Goal: Task Accomplishment & Management: Complete application form

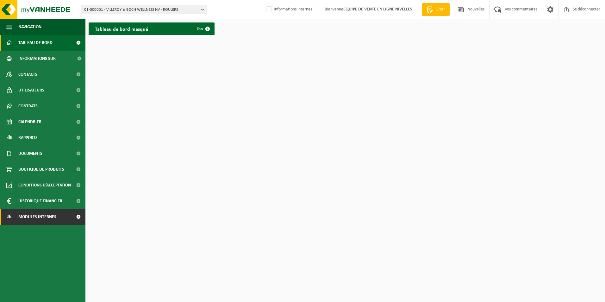
click at [53, 220] on span "Modules internes" at bounding box center [37, 217] width 38 height 16
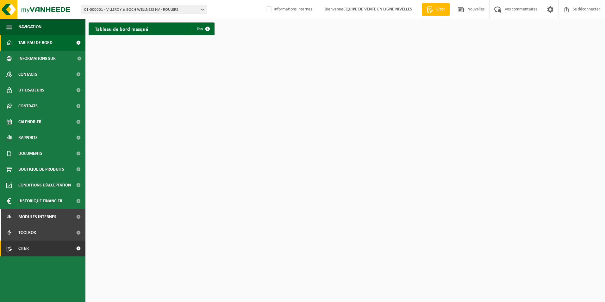
click at [25, 248] on span "Citer" at bounding box center [23, 248] width 10 height 16
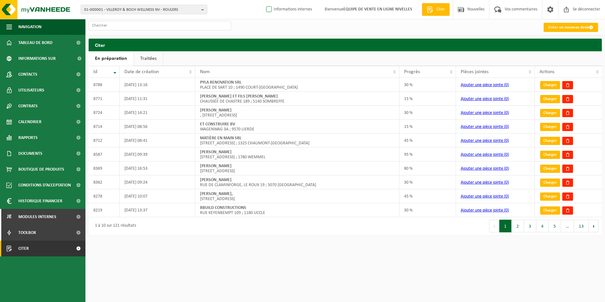
click at [268, 9] on label "Informations internes" at bounding box center [288, 9] width 47 height 9
click at [264, 0] on input "Informations internes" at bounding box center [263, 0] width 0 height 0
checkbox input "true"
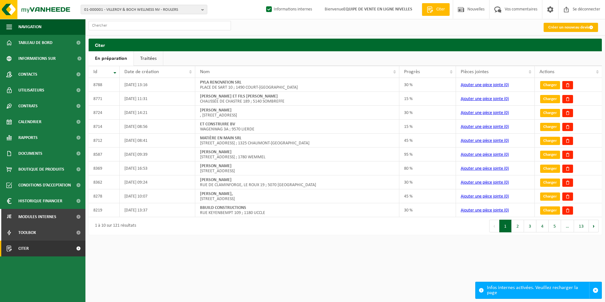
click at [574, 28] on font "Créer un nouveau devis" at bounding box center [568, 27] width 41 height 4
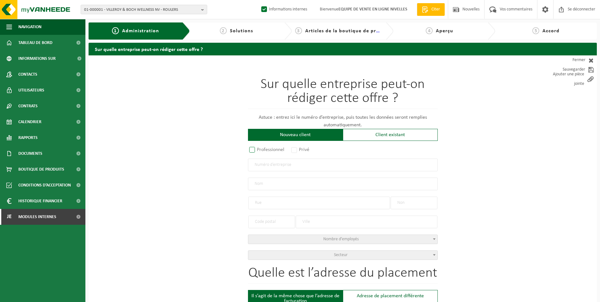
click at [256, 151] on label "Professionnel" at bounding box center [267, 149] width 38 height 9
click at [258, 151] on input "Professionnel" at bounding box center [260, 150] width 4 height 4
radio input "true"
click at [275, 164] on input "text" at bounding box center [343, 164] width 190 height 13
paste input "0770.480.403"
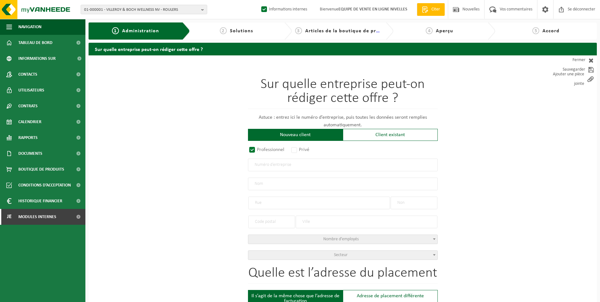
type input "0770.480.403"
radio input "true"
radio input "false"
select select
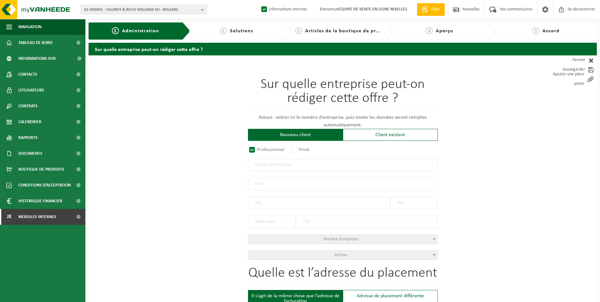
type input "MARTIN C WOOD BV"
type input "HAGAARD"
type input "35"
type input "3090"
type input "OVERIJSE"
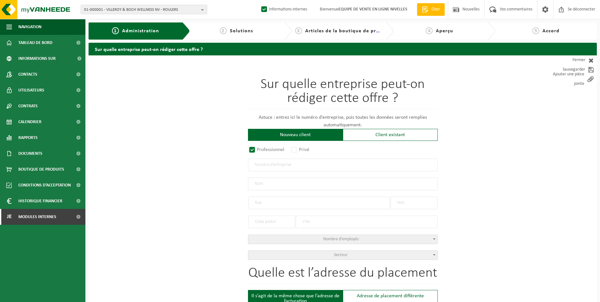
type input "2319076889"
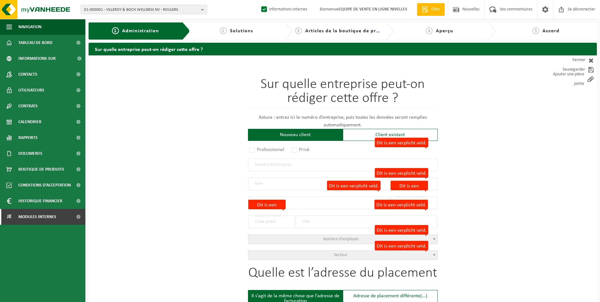
radio input "true"
select select "158671"
type input "0770.480.403"
type input "MARTIN C WOOD BV"
type input "HAGAARD"
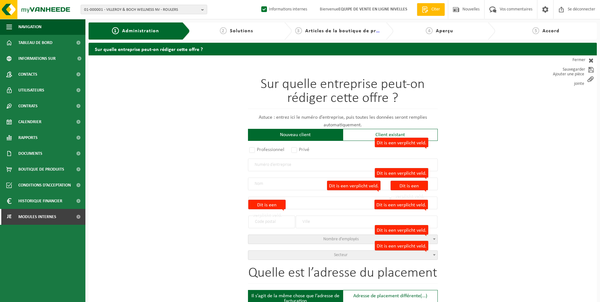
type input "35"
type input "3090"
type input "OVERIJSE"
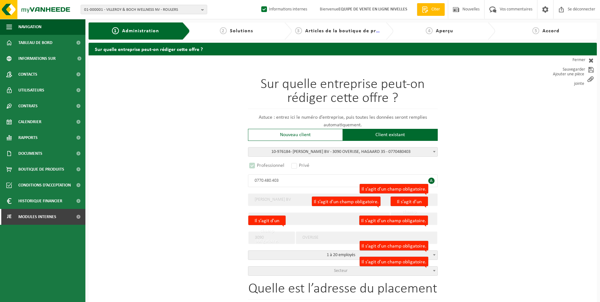
select select "D"
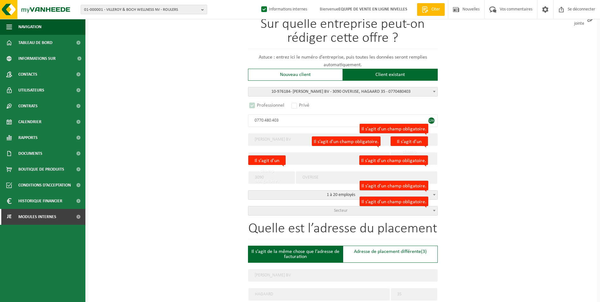
scroll to position [63, 0]
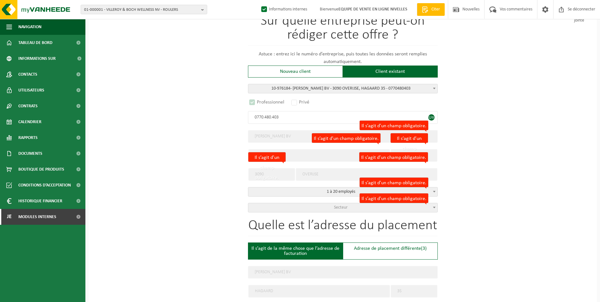
click at [283, 205] on span "Secteur" at bounding box center [342, 207] width 189 height 9
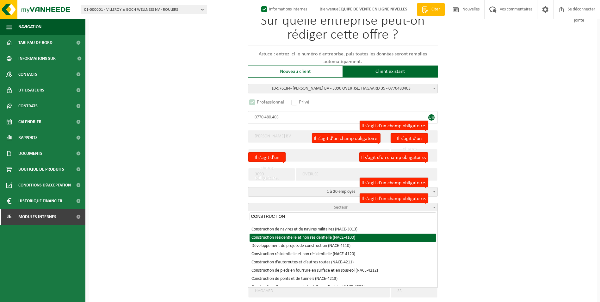
type input "CONSTRUCTION"
select select "NACE_4100"
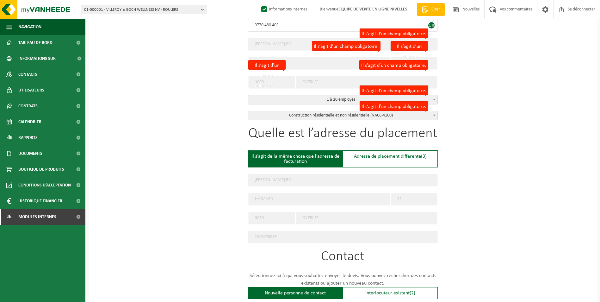
scroll to position [190, 0]
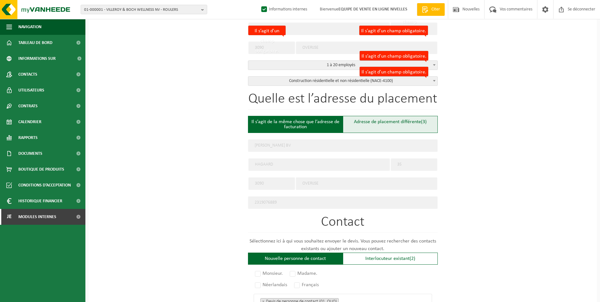
click at [372, 127] on div "Adresse de placement différente (3)" at bounding box center [390, 124] width 95 height 17
type input "Werf -"
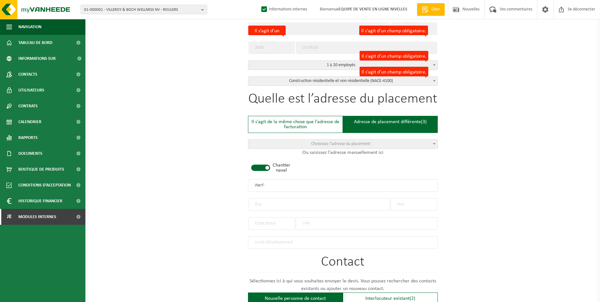
click at [258, 164] on span at bounding box center [260, 167] width 19 height 6
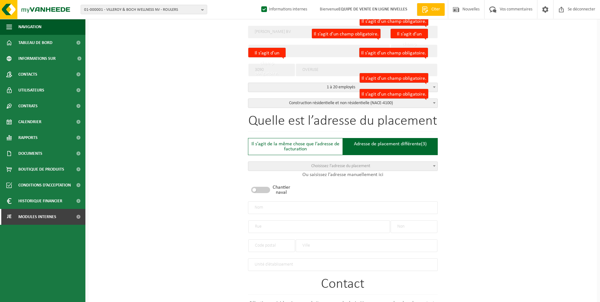
scroll to position [158, 0]
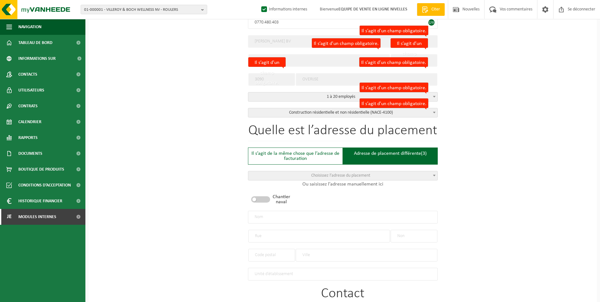
click at [296, 216] on input "text" at bounding box center [343, 217] width 190 height 13
type input "MARTIN C WOOD BV-BOUSEVAL"
click at [283, 235] on input "text" at bounding box center [319, 236] width 142 height 13
type input "AVENUE DES COMBATTANTS"
click at [409, 233] on input "text" at bounding box center [414, 236] width 47 height 13
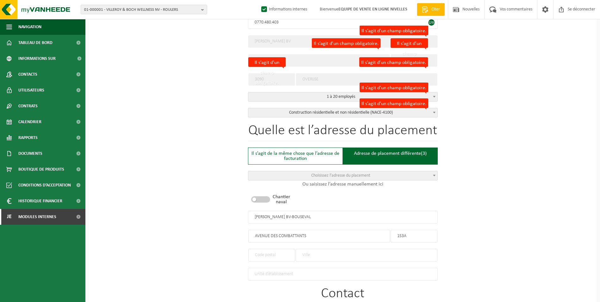
type input "153A"
click at [268, 252] on input "text" at bounding box center [271, 255] width 47 height 13
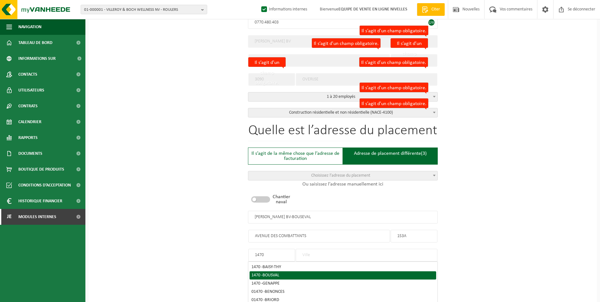
type input "1470"
click at [273, 273] on span "BOUSVAL" at bounding box center [270, 275] width 17 height 5
type input "BOUSVAL"
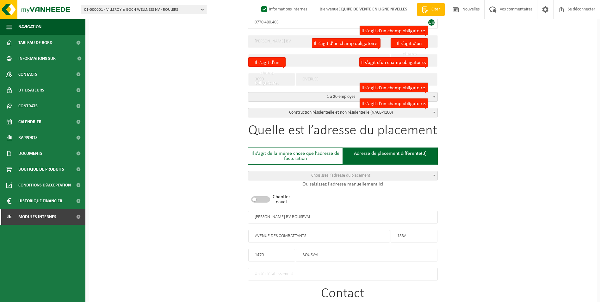
click at [304, 215] on input "MARTIN C WOOD BV-BOUSEVAL" at bounding box center [343, 217] width 190 height 13
type input "[PERSON_NAME] BV-BOUSVAL"
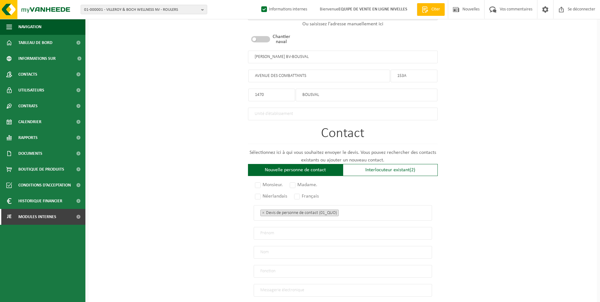
scroll to position [380, 0]
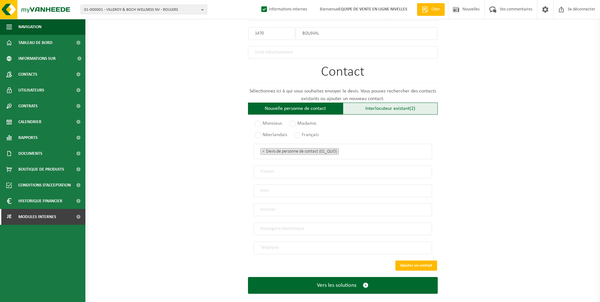
click at [375, 106] on font "Interlocuteur existant" at bounding box center [387, 108] width 44 height 5
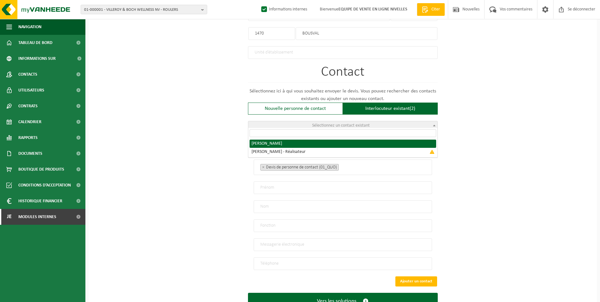
click at [343, 123] on span "Sélectionnez un contact existant" at bounding box center [341, 125] width 58 height 5
radio input "true"
select select "{"code":"10-976185","firstname":"MARTIN","surname":"COUSSEMENT","gender":"Unkno…"
type input "MARTIN"
type input "COUSSEMENT"
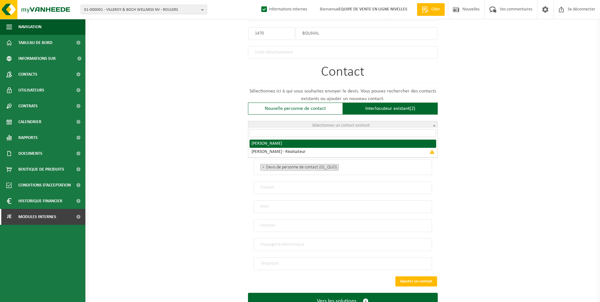
type input "info@mc-wood.be"
type input "+32 470/54 64 40"
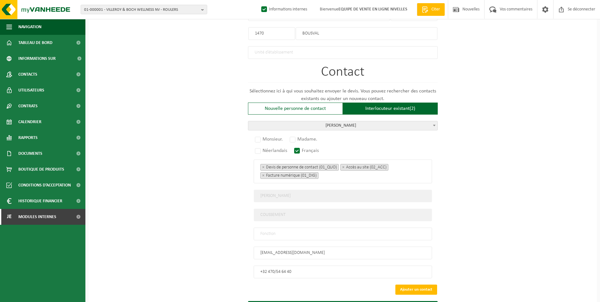
click at [327, 227] on input "text" at bounding box center [343, 233] width 178 height 13
type input "CONTACT"
click at [256, 139] on label "Monsieur." at bounding box center [269, 139] width 31 height 9
radio input "true"
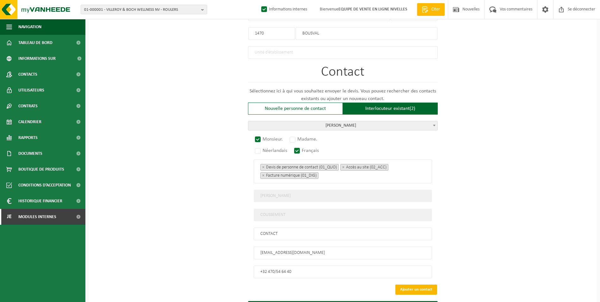
click at [420, 285] on button "Ajouter un contact" at bounding box center [416, 289] width 42 height 10
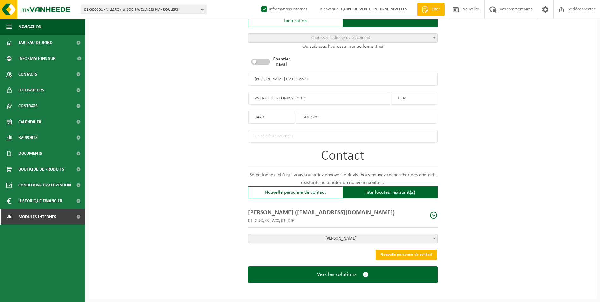
scroll to position [293, 0]
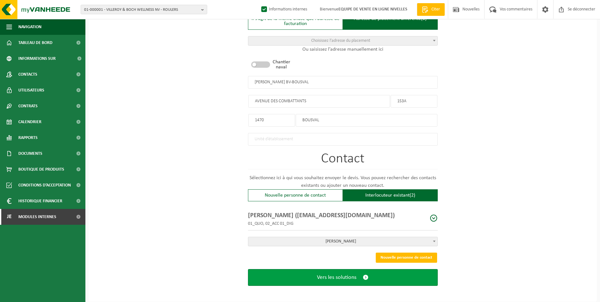
click at [354, 275] on span "Vers les solutions" at bounding box center [337, 277] width 40 height 7
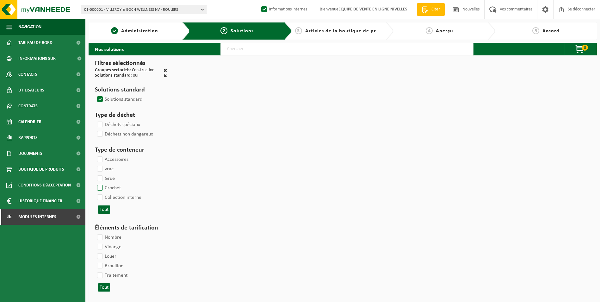
click at [100, 188] on label "Crochet" at bounding box center [108, 187] width 25 height 9
click at [95, 183] on input "Crochet" at bounding box center [95, 183] width 0 height 0
checkbox input "true"
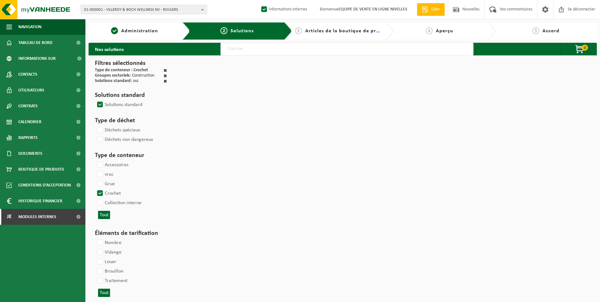
select select
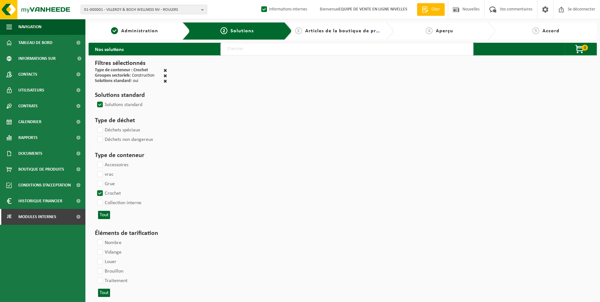
select select
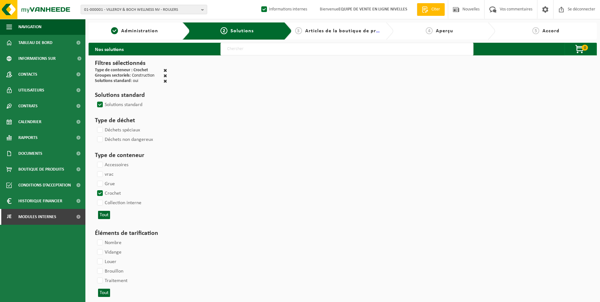
select select
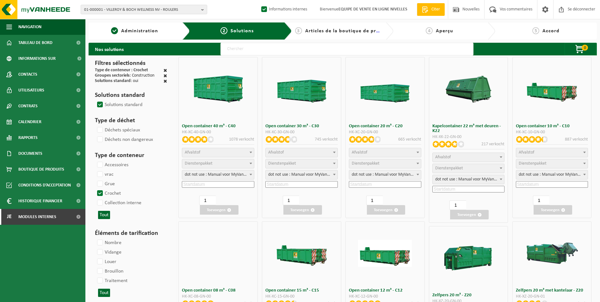
select select
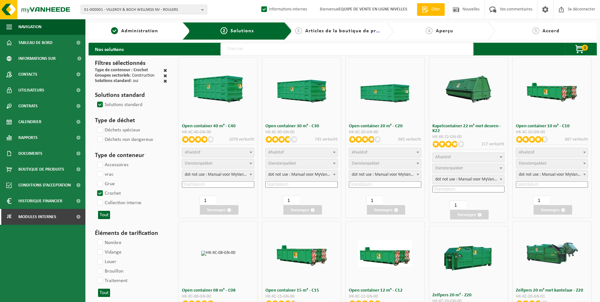
select select "197"
select select
select select "8"
select select
select select "7"
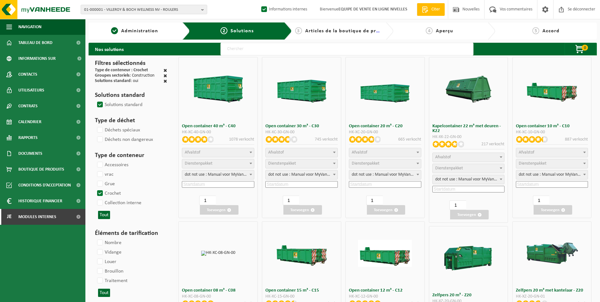
select select
select select "197"
select select "25"
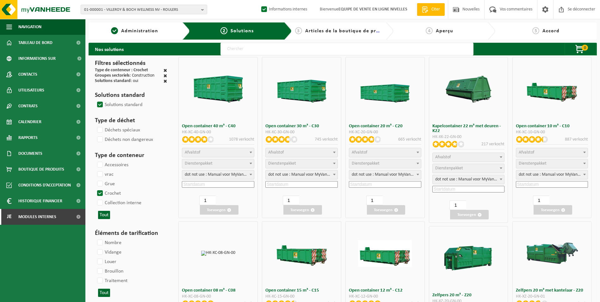
select select "25"
select select "7"
select select "25"
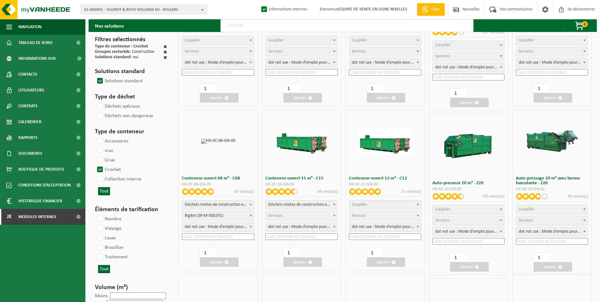
scroll to position [127, 0]
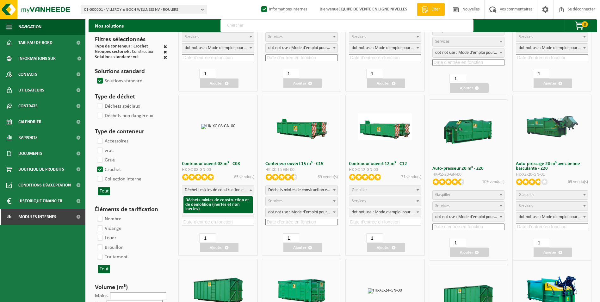
click at [233, 190] on span "Déchets mixtes de construction et de démolition (inertes et non inertes)" at bounding box center [218, 190] width 72 height 9
select select
select select "197"
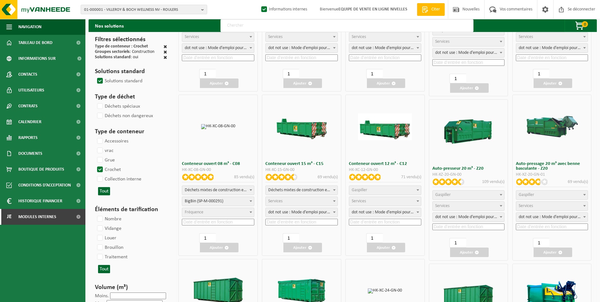
select select "25"
click at [213, 222] on input at bounding box center [218, 222] width 72 height 7
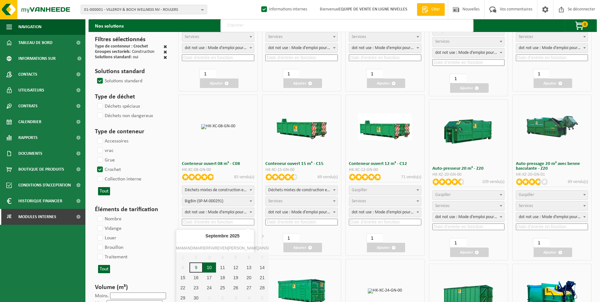
click at [205, 269] on div "10" at bounding box center [209, 267] width 13 height 10
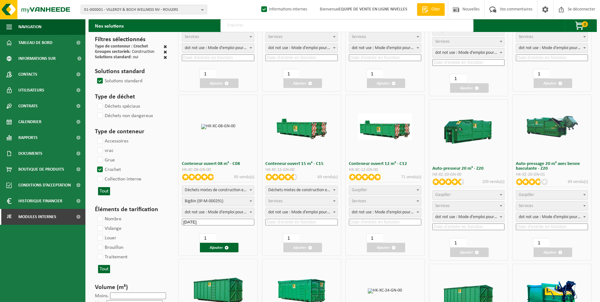
click at [210, 224] on input "2025-09-10" at bounding box center [218, 222] width 72 height 7
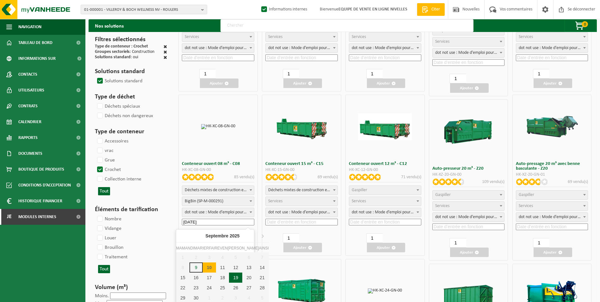
click at [229, 277] on div "19" at bounding box center [235, 277] width 13 height 10
type input "2025-09-19"
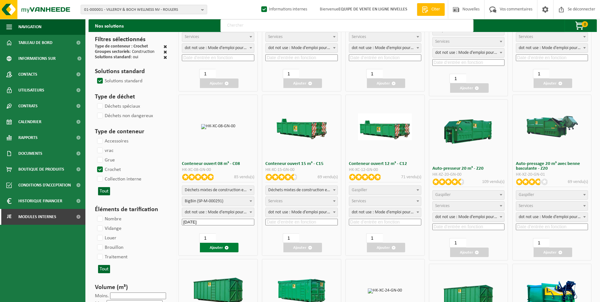
click at [216, 246] on font "Ajouter" at bounding box center [216, 247] width 13 height 4
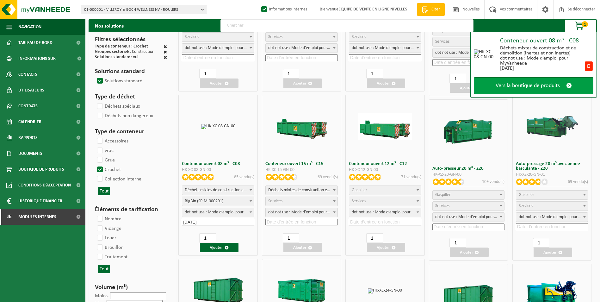
click at [524, 82] on span "Vers la boutique de produits" at bounding box center [528, 85] width 64 height 7
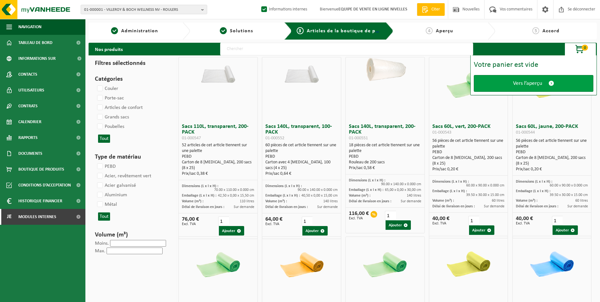
click at [520, 83] on span "Vers l’aperçu" at bounding box center [527, 83] width 29 height 7
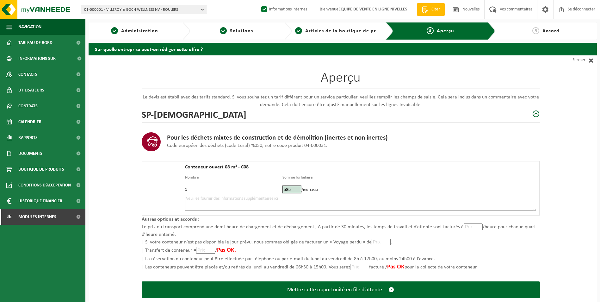
click at [239, 204] on textarea at bounding box center [360, 203] width 351 height 16
type textarea "p"
click at [232, 199] on textarea "Placement 8m3 terre le 169/09" at bounding box center [360, 203] width 351 height 16
click at [255, 197] on textarea "Placement 8m3 terre le 19/09" at bounding box center [360, 203] width 351 height 16
click at [251, 197] on textarea "Placement 8m3 terre le 19/09. Pickup le 22/09." at bounding box center [360, 203] width 351 height 16
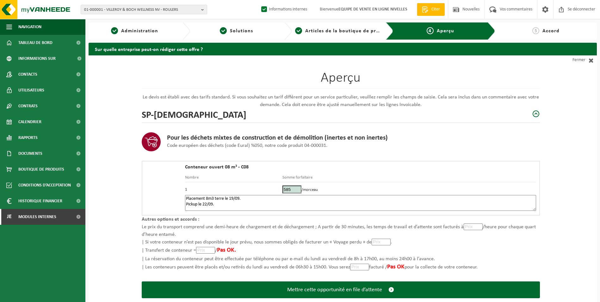
paste textarea "Il pourra être placé contre le garage. Attention : un espace libre de 2 m est n…"
click at [268, 199] on textarea "Placement 8m3 terre le 19/09. Il pourra être placé contre le garage. Attention …" at bounding box center [360, 203] width 351 height 16
click at [494, 199] on textarea "Placement 8m3 terre le 19/09. Placé contre le garage. Attention : un espace lib…" at bounding box center [360, 203] width 351 height 16
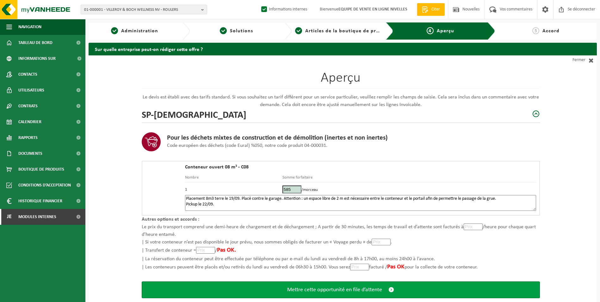
type textarea "Placement 8m3 terre le 19/09. Placé contre le garage. Attention : un espace lib…"
click at [353, 293] on button "Mettre cette opportunité en file d’attente" at bounding box center [341, 289] width 398 height 17
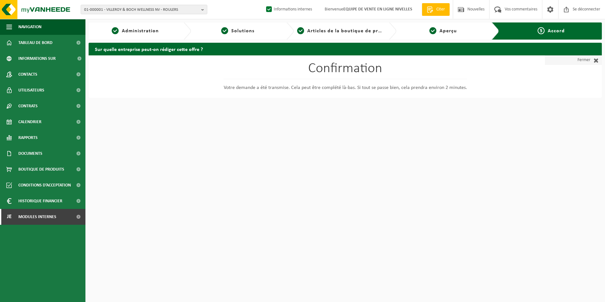
click at [587, 59] on font "Fermer" at bounding box center [583, 59] width 13 height 9
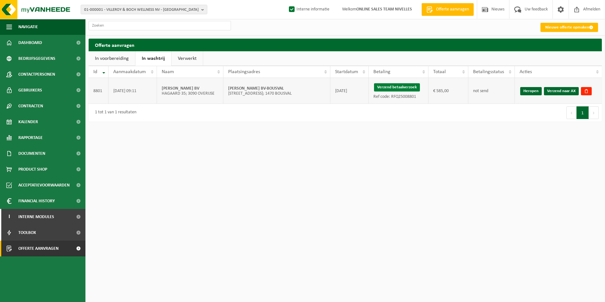
click at [413, 88] on button "Verzend betaalverzoek" at bounding box center [397, 87] width 46 height 8
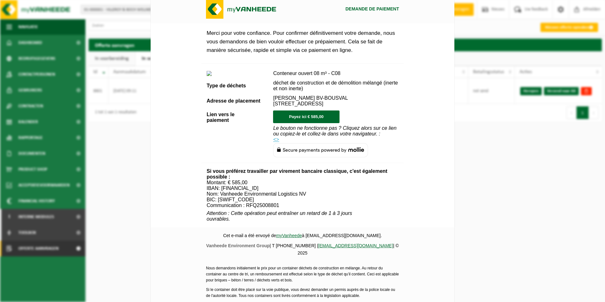
scroll to position [216, 0]
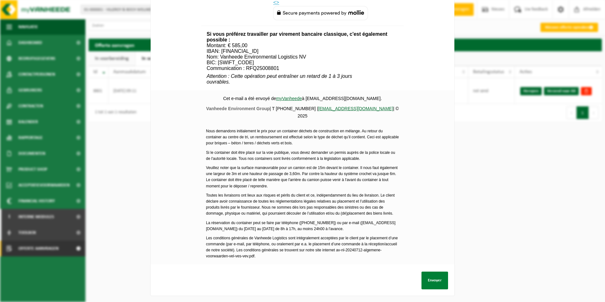
click at [431, 272] on button "Envoyer" at bounding box center [434, 280] width 27 height 18
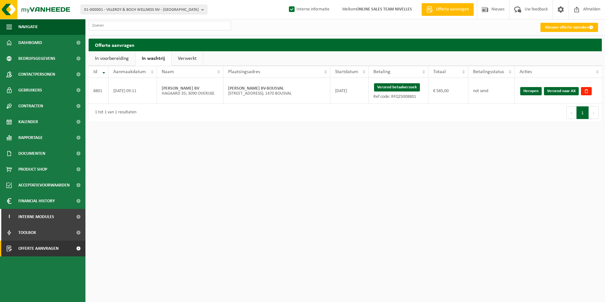
drag, startPoint x: 557, startPoint y: 92, endPoint x: 340, endPoint y: 28, distance: 227.0
click at [558, 92] on link "Verzend naar AX" at bounding box center [561, 91] width 35 height 8
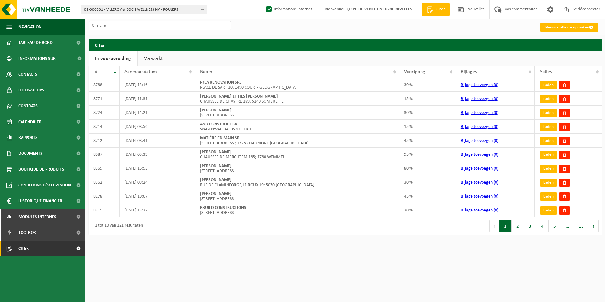
click at [151, 59] on link "Verwerkt" at bounding box center [153, 58] width 31 height 15
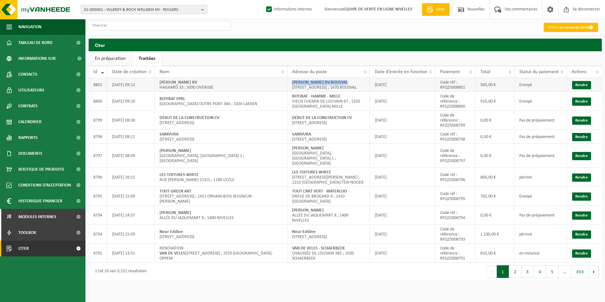
drag, startPoint x: 292, startPoint y: 83, endPoint x: 354, endPoint y: 81, distance: 62.6
click at [354, 81] on td "MARTIN C WOOD BV-BOUSVAL AVENUE DES COMBATTANTS 153A ; 1470 BOUSVAL" at bounding box center [328, 85] width 83 height 14
copy strong "[PERSON_NAME] BV-BOUSVAL"
click at [553, 25] on font "Créer un nouveau devis" at bounding box center [568, 27] width 41 height 4
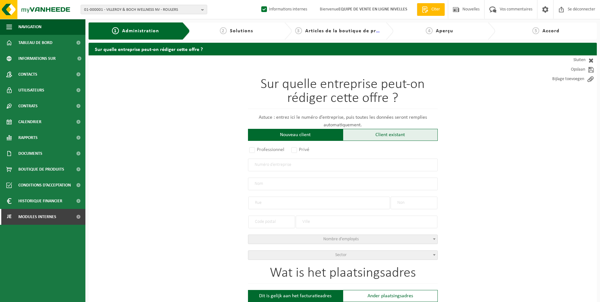
click at [378, 136] on div "Client existant" at bounding box center [390, 135] width 95 height 12
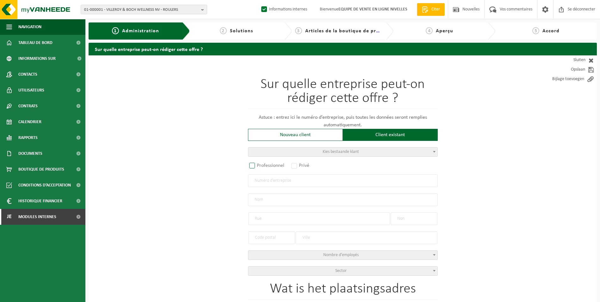
click at [270, 165] on label "Professionnel" at bounding box center [267, 165] width 38 height 9
click at [262, 165] on input "Professionnel" at bounding box center [260, 166] width 4 height 4
radio input "true"
click at [269, 179] on input "text" at bounding box center [343, 180] width 190 height 13
type input "1004786673"
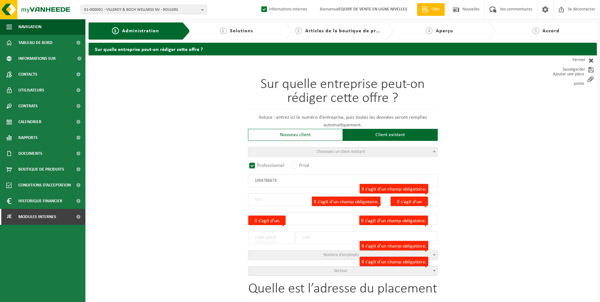
radio input "false"
select select
type input "BATISOLUTIONS SRL"
type input "RUE DE L'INDUSTRIE"
type input "13"
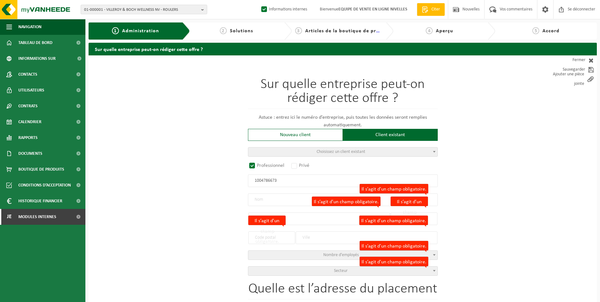
type input "5330"
type input "ASSESSE"
type input "2354501685"
select select
radio input "true"
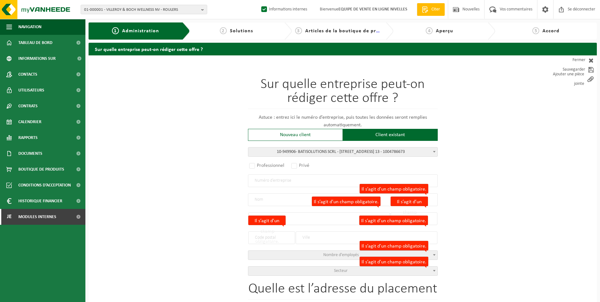
select select "144131"
type input "1004.786.673"
type input "BATISOLUTIONS SCRL"
type input "RUE DE L'INDUSTRIE"
type input "13"
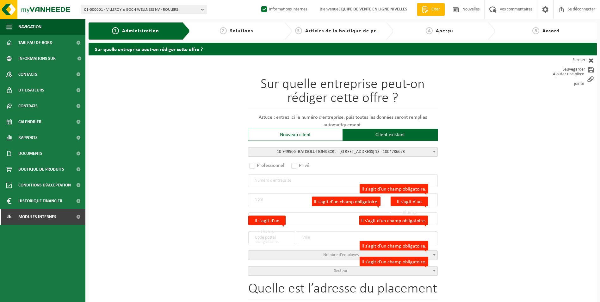
type input "5330"
type input "ASSESSE"
select select "11"
type input "BATISOLUTIONS SCRL"
select select
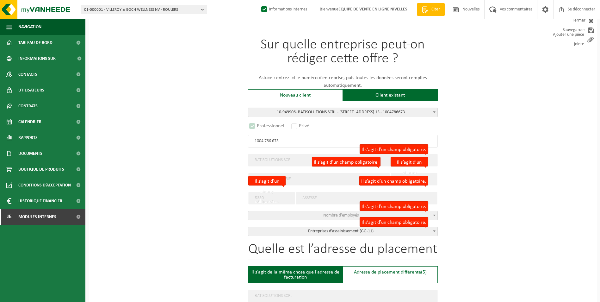
select select "D"
select select
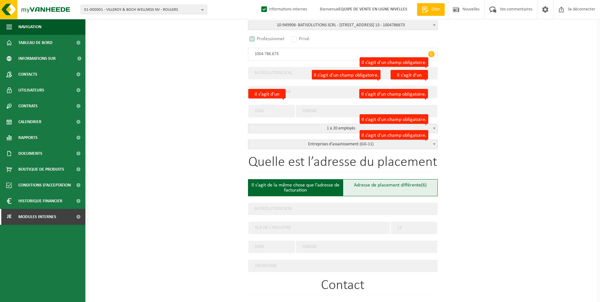
click at [365, 183] on font "Adresse de placement différente" at bounding box center [387, 184] width 67 height 5
type input "Werf -"
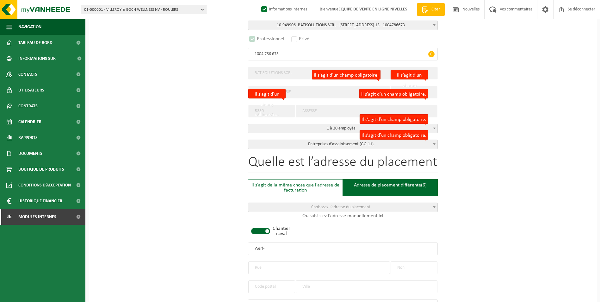
click at [268, 232] on span at bounding box center [260, 231] width 19 height 6
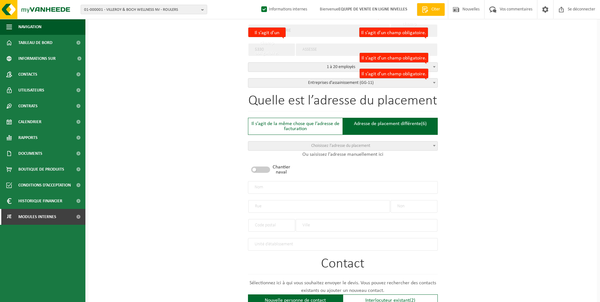
scroll to position [190, 0]
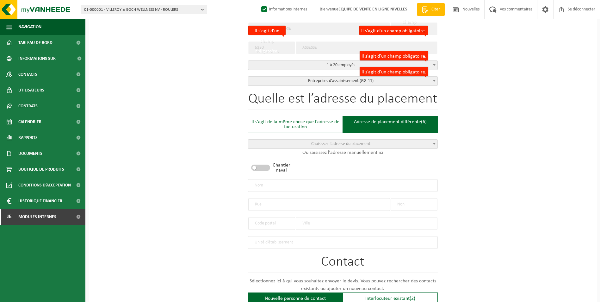
click at [280, 203] on input "text" at bounding box center [319, 204] width 142 height 13
type input "R"
type input "AVENUE GEVAERT"
click at [405, 203] on input "text" at bounding box center [414, 204] width 47 height 13
type input "85"
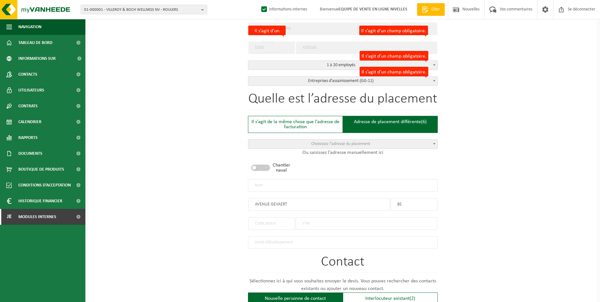
click at [286, 220] on input "text" at bounding box center [271, 223] width 47 height 13
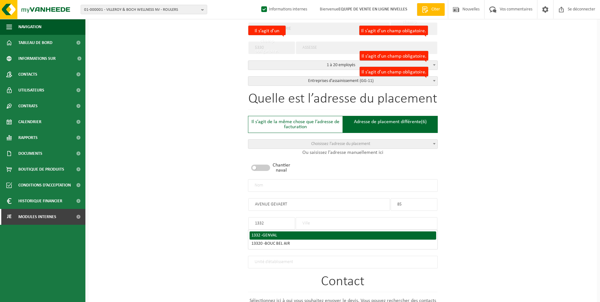
type input "1332"
click at [290, 234] on div "1332 - GENVAL" at bounding box center [342, 235] width 183 height 4
type input "GENVAL"
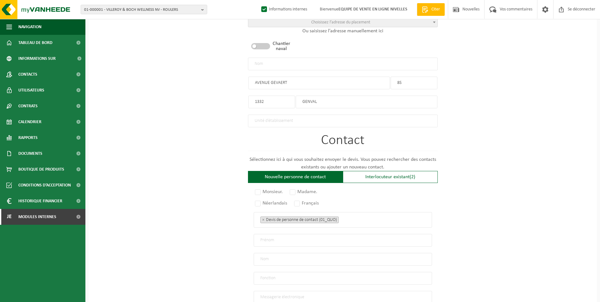
scroll to position [316, 0]
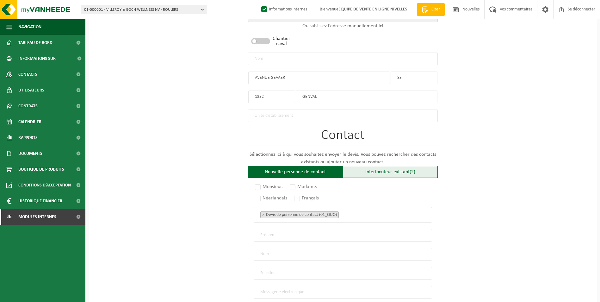
click at [402, 169] on font "Interlocuteur existant" at bounding box center [387, 171] width 44 height 5
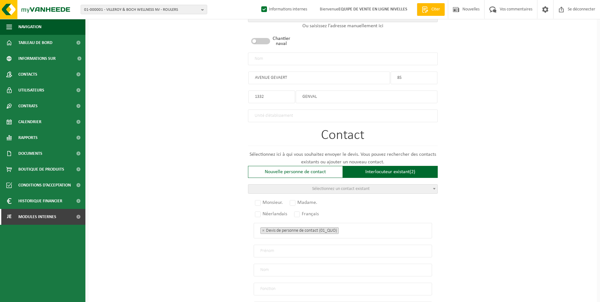
click at [387, 190] on span "Sélectionnez un contact existant" at bounding box center [342, 188] width 189 height 9
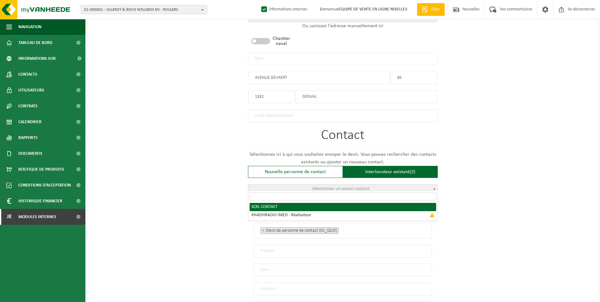
radio input "true"
select select "{"code":"10-949907","firstname":"CONTACT","surname":"SCRL","gender":"Unknown","…"
type input "CONTACT"
type input "SCRL"
type input "batisolutions@hotmail.com"
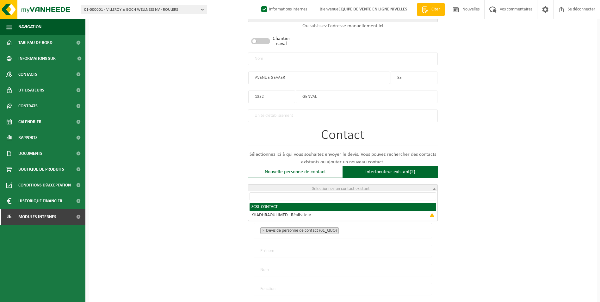
type input "0487/37 34 95"
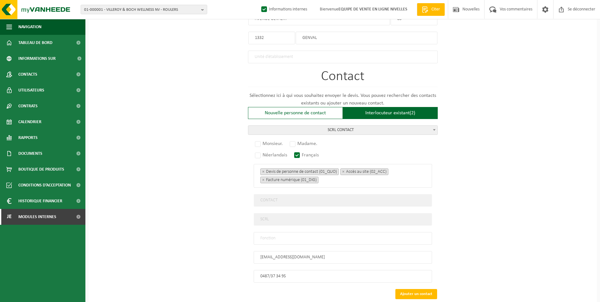
scroll to position [410, 0]
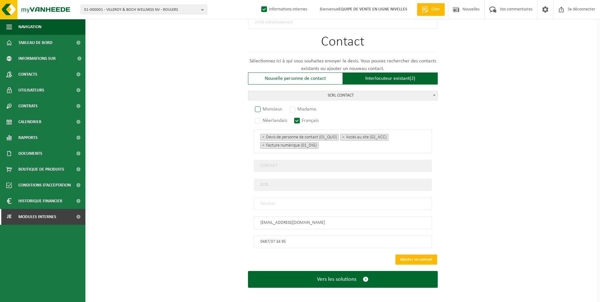
click at [260, 106] on label "Monsieur." at bounding box center [269, 109] width 31 height 9
radio input "true"
click at [305, 204] on input "text" at bounding box center [343, 203] width 178 height 13
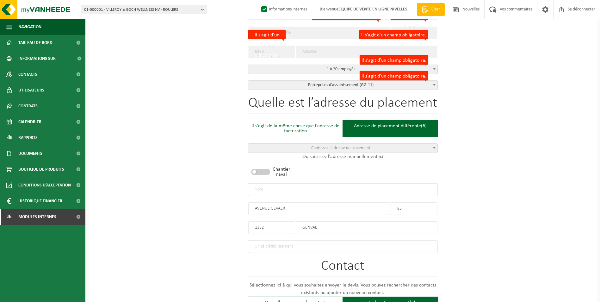
scroll to position [157, 0]
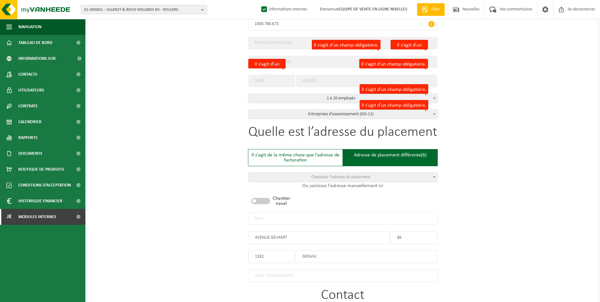
type input "CONTACT"
click at [278, 219] on input "text" at bounding box center [343, 218] width 190 height 13
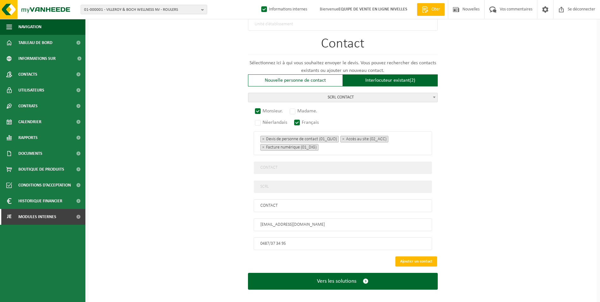
scroll to position [410, 0]
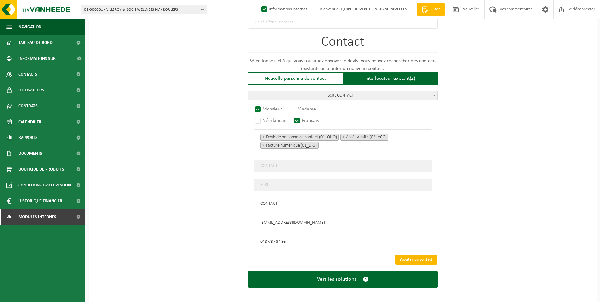
type input "BATISOLUTIONS SCRL-GENVAL"
click at [404, 256] on button "Ajouter un contact" at bounding box center [416, 259] width 42 height 10
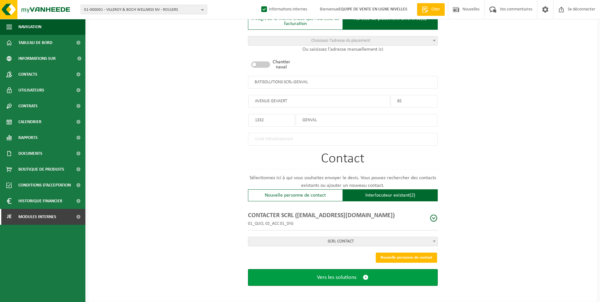
click at [337, 274] on span "Vers les solutions" at bounding box center [337, 277] width 40 height 7
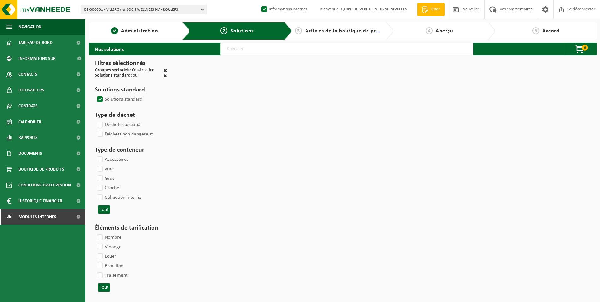
select select
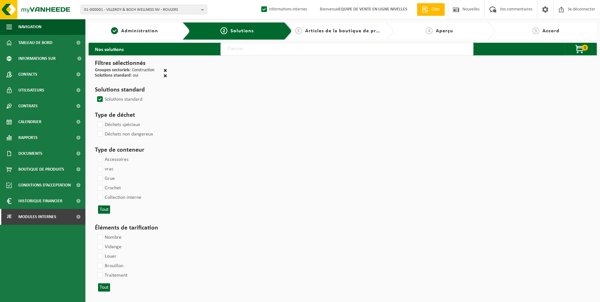
select select
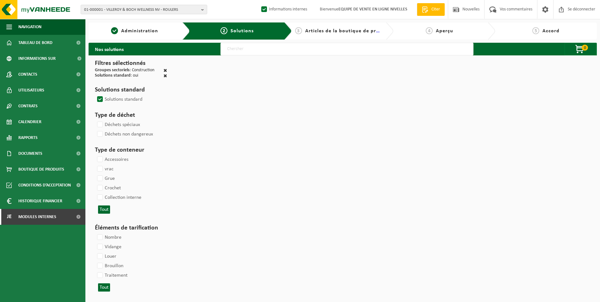
select select
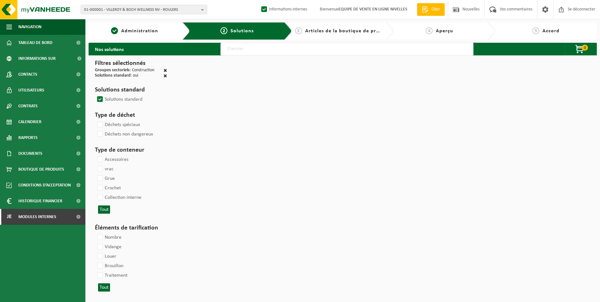
select select
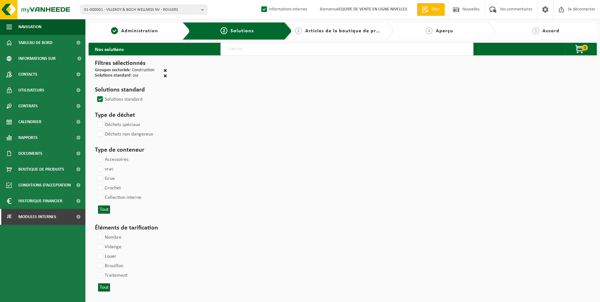
select select
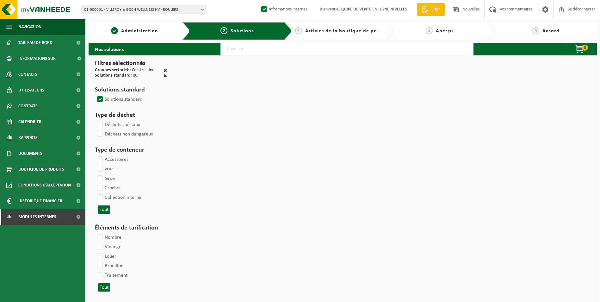
select select
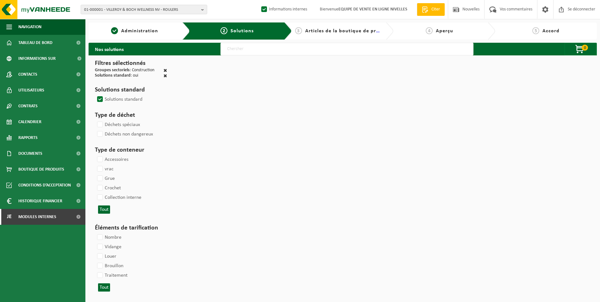
select select
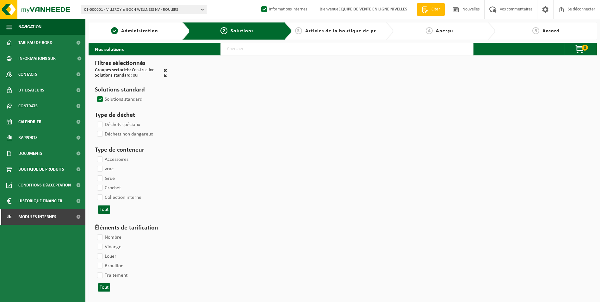
select select
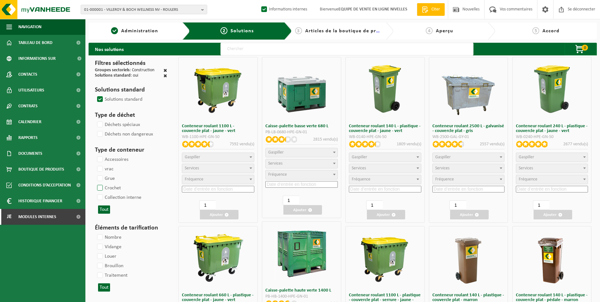
click at [99, 187] on label "Crochet" at bounding box center [108, 187] width 25 height 9
click at [95, 183] on input "Crochet" at bounding box center [95, 183] width 0 height 0
checkbox input "true"
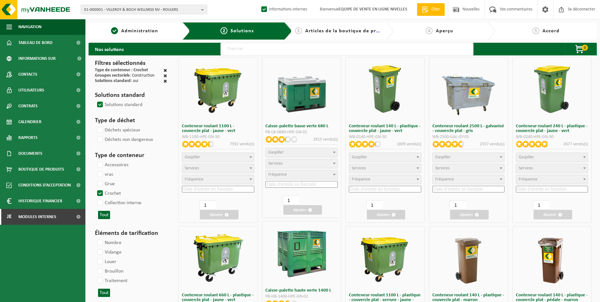
select select
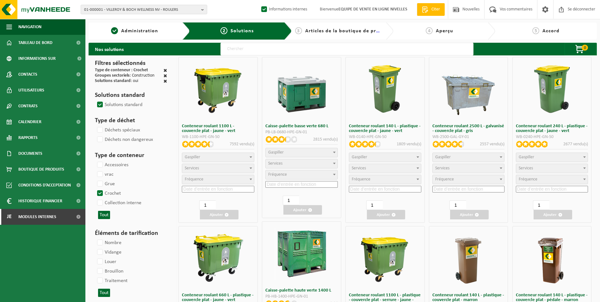
select select
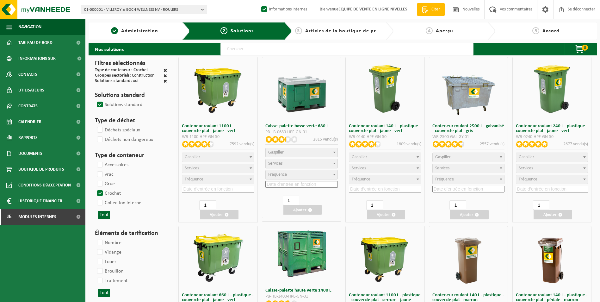
select select
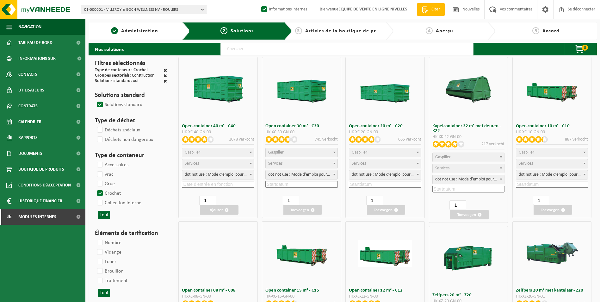
select select
select select "25"
select select
select select "197"
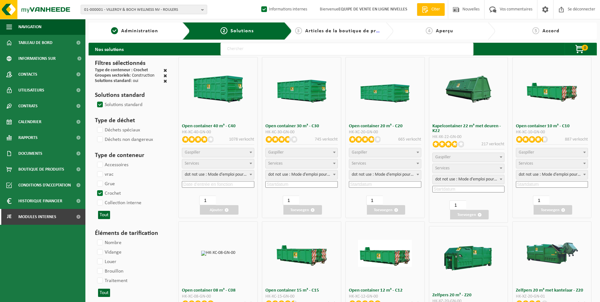
select select "25"
select select "8"
select select "25"
select select "7"
select select
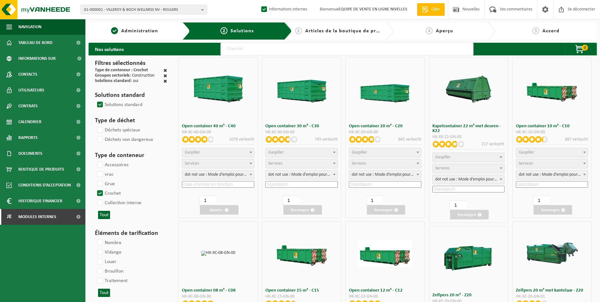
select select "7"
select select
select select "25"
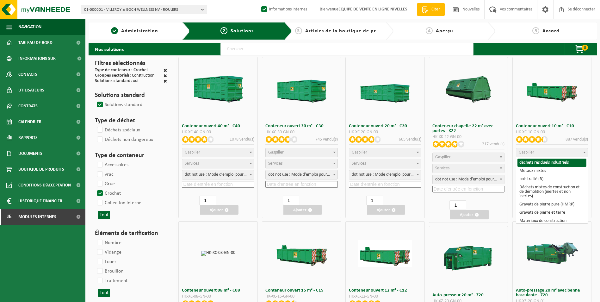
click at [559, 155] on span "Gaspiller" at bounding box center [552, 152] width 72 height 9
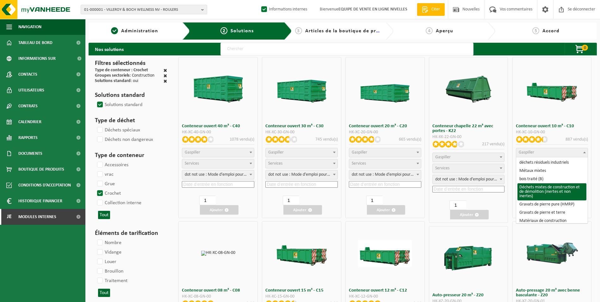
select select "31"
select select
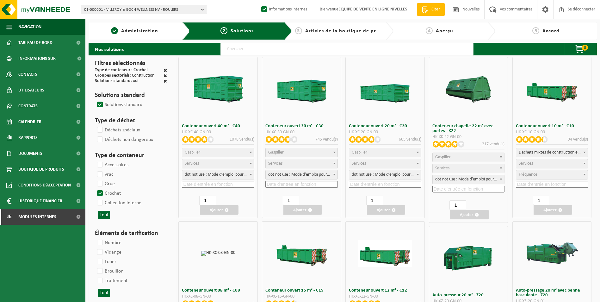
click at [543, 165] on span "Services" at bounding box center [552, 163] width 72 height 9
select select "197"
select select "25"
click at [538, 184] on input at bounding box center [552, 184] width 72 height 7
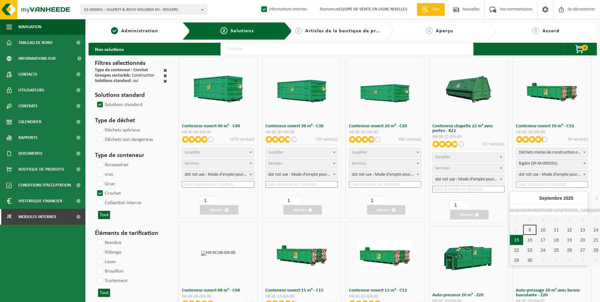
click at [516, 238] on div "15" at bounding box center [516, 240] width 13 height 10
type input "2025-09-15"
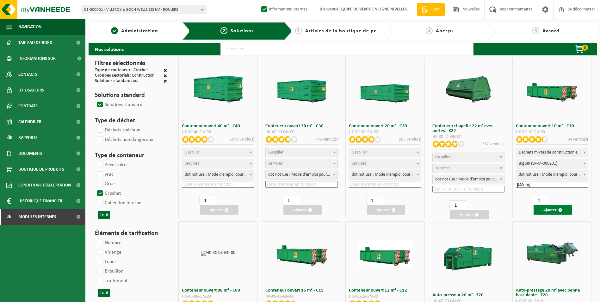
click at [548, 209] on font "Ajouter" at bounding box center [549, 210] width 13 height 4
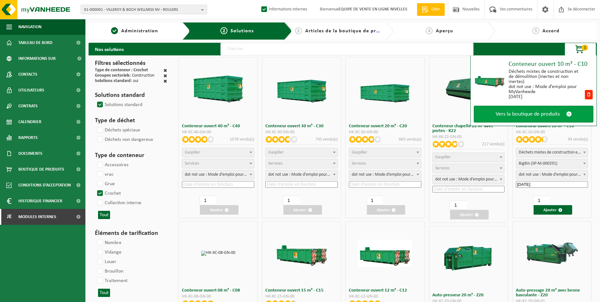
click at [533, 114] on span "Vers la boutique de produits" at bounding box center [528, 114] width 64 height 7
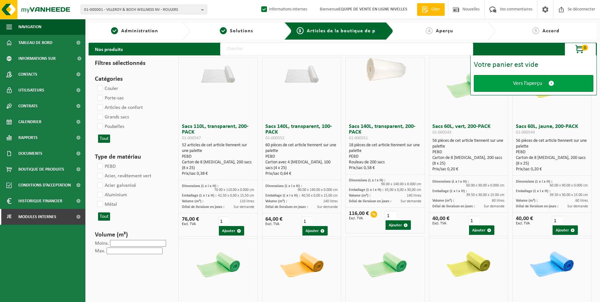
click at [527, 89] on link "Vers l’aperçu" at bounding box center [534, 83] width 120 height 17
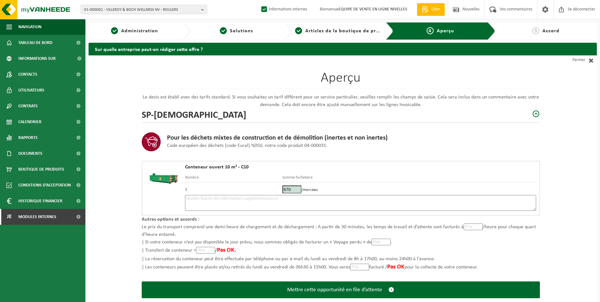
click at [338, 200] on textarea at bounding box center [360, 203] width 351 height 16
type textarea "p"
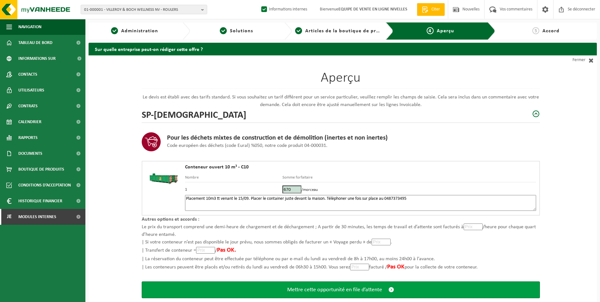
type textarea "Placement 10m3 tt venant le 15/09. Placer le container juste devant la maison. …"
click at [315, 286] on span "Mettre cette opportunité en file d’attente" at bounding box center [334, 289] width 95 height 7
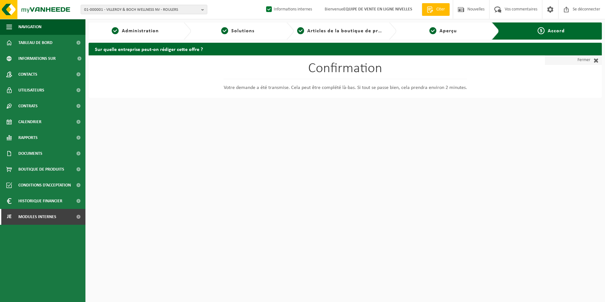
click at [593, 63] on span at bounding box center [594, 60] width 8 height 6
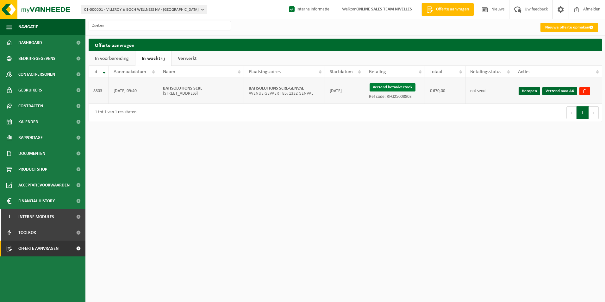
click at [385, 86] on button "Verzend betaalverzoek" at bounding box center [392, 87] width 46 height 8
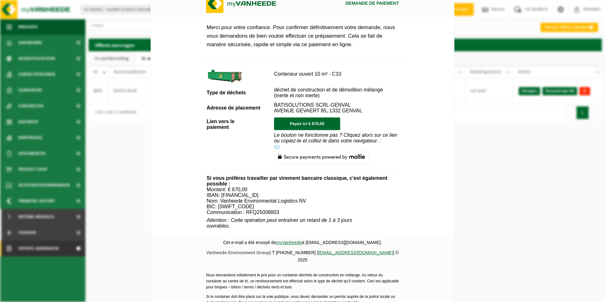
scroll to position [229, 0]
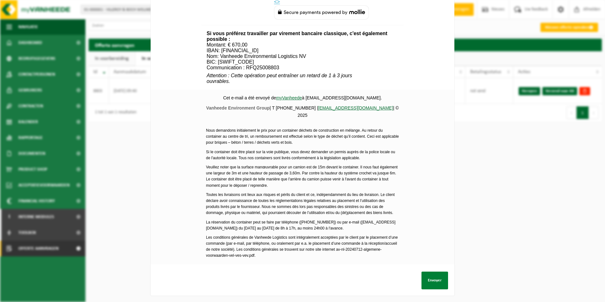
click at [428, 277] on button "Envoyer" at bounding box center [434, 280] width 27 height 18
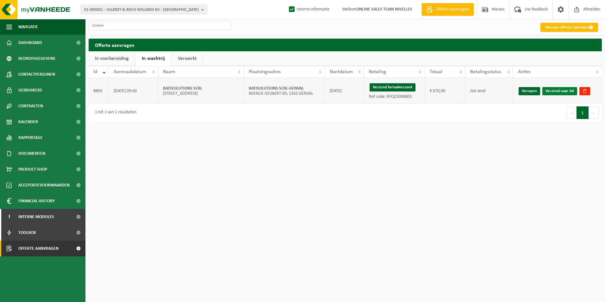
click at [556, 89] on link "Verzend naar AX" at bounding box center [559, 91] width 35 height 8
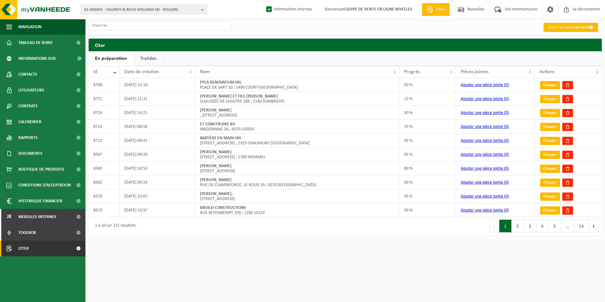
click at [150, 57] on link "Traitées" at bounding box center [148, 58] width 29 height 15
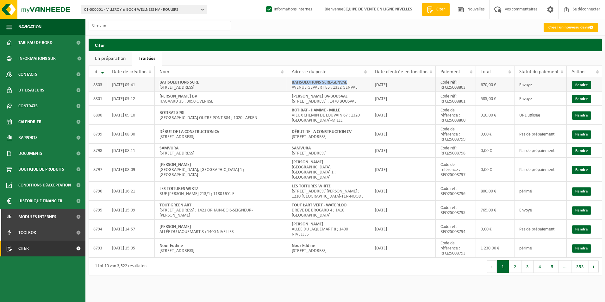
drag, startPoint x: 291, startPoint y: 82, endPoint x: 351, endPoint y: 82, distance: 60.7
click at [351, 82] on td "BATISOLUTIONS SCRL-GENVAL AVENUE GEVAERT 85 ; 1332 GENVAL" at bounding box center [328, 85] width 83 height 14
copy strong "BATISOLUTIONS SCRL-GENVAL"
click at [552, 28] on font "Créer un nouveau devis" at bounding box center [568, 27] width 41 height 4
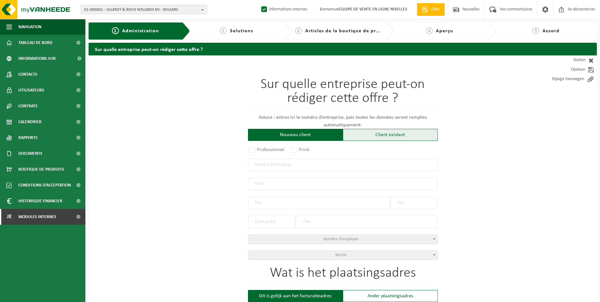
click at [370, 136] on div "Client existant" at bounding box center [390, 135] width 95 height 12
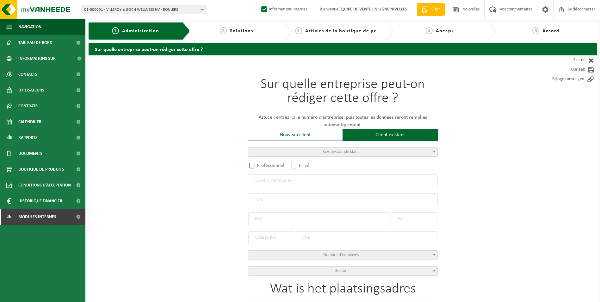
click at [250, 166] on label "Professionnel" at bounding box center [267, 165] width 38 height 9
click at [258, 166] on input "Professionnel" at bounding box center [260, 166] width 4 height 4
radio input "true"
click at [281, 183] on input "text" at bounding box center [343, 180] width 190 height 13
type input "0798093036"
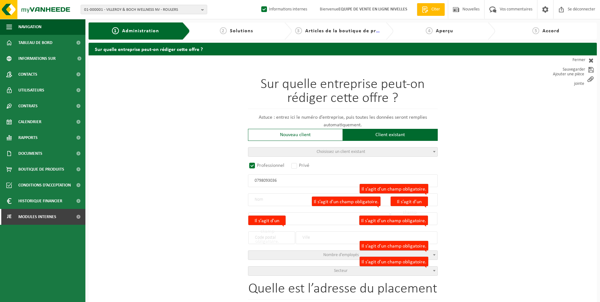
radio input "false"
select select
type input "RB RENOV BV"
type input "LEUVENSESTEENWEG"
type input "246 / 1"
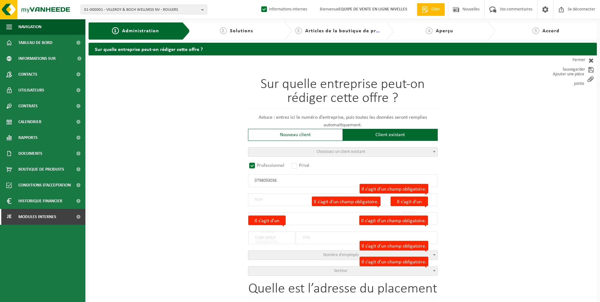
type input "1932"
type input "ZAVENTEM"
type input "2344315794"
select select
radio input "true"
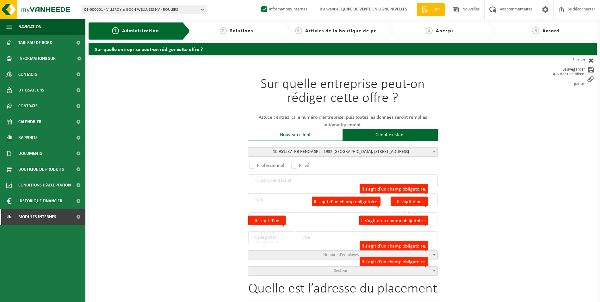
select select "145998"
type input "0798.093.036"
type input "RB RENOV SRL"
type input "LEUVENSESTEENWEG"
type input "246"
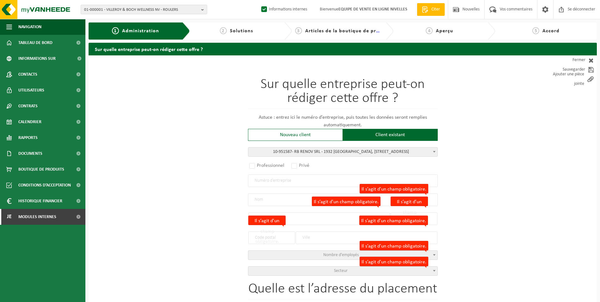
type input "1932"
type input "SINT-STEVENS-WOLUWE"
select select "11"
type input "RB RENOV SRL"
type input "246"
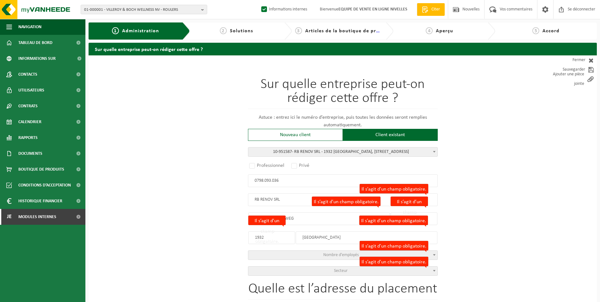
type input "SINT-STEVENS-WOLUWE"
select select
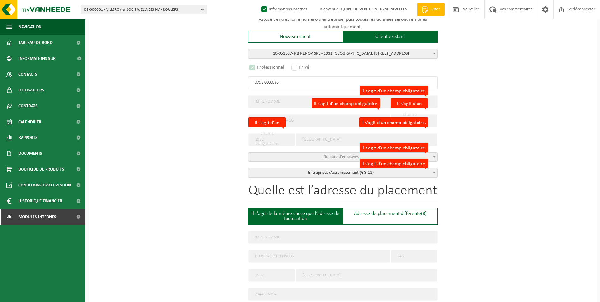
select select "D"
select select
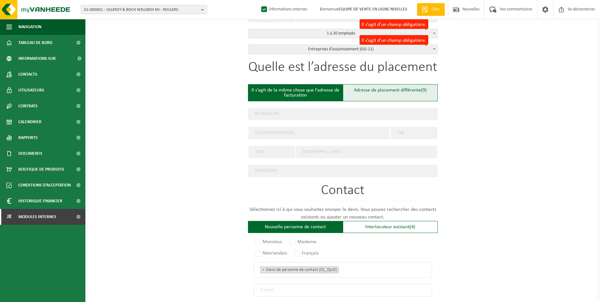
click at [366, 89] on font "Adresse de placement différente" at bounding box center [387, 90] width 67 height 5
type input "Werf -"
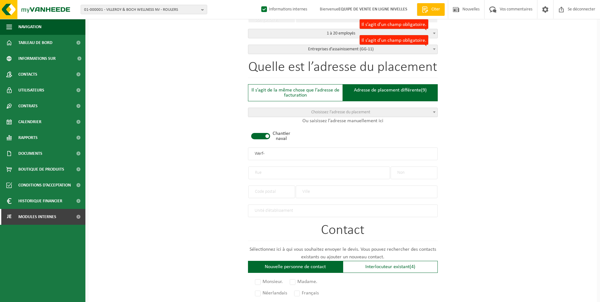
click at [255, 137] on span at bounding box center [260, 136] width 19 height 6
click at [268, 171] on input "text" at bounding box center [319, 172] width 142 height 13
type input "a"
type input "A"
type input "RUE DE LA TOURETTE"
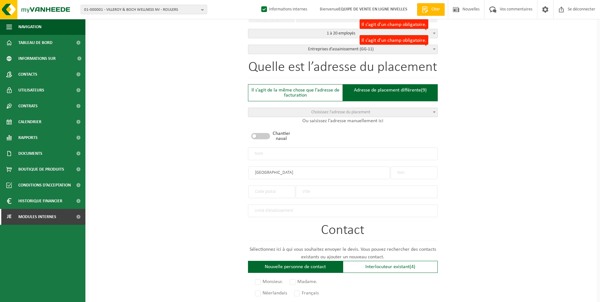
click at [404, 170] on input "text" at bounding box center [414, 172] width 47 height 13
type input "29"
click at [275, 188] on input "text" at bounding box center [271, 191] width 47 height 13
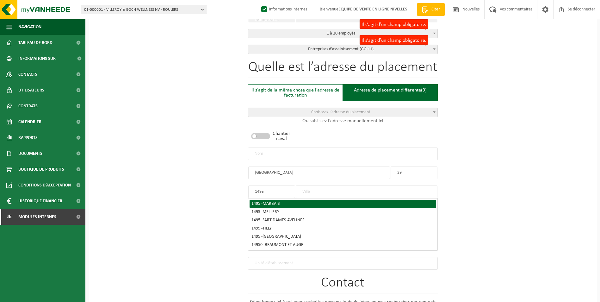
type input "1495"
click at [278, 202] on span "MARBAIS" at bounding box center [270, 203] width 17 height 5
type input "MARBAIS"
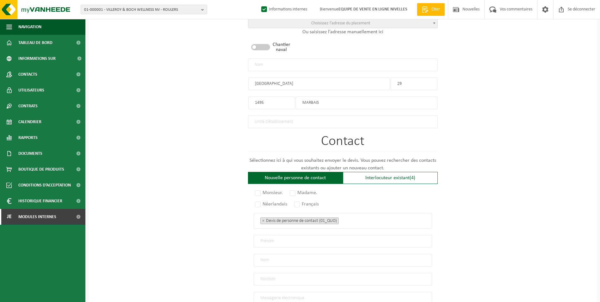
scroll to position [316, 0]
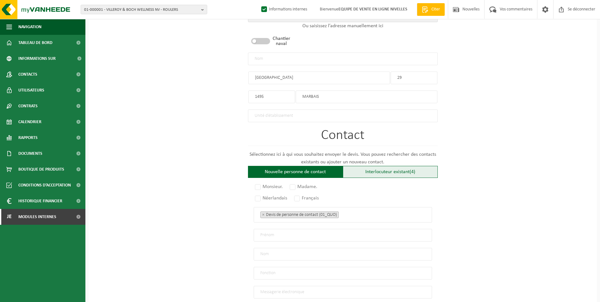
click at [383, 173] on div "Interlocuteur existant (4)" at bounding box center [390, 172] width 95 height 12
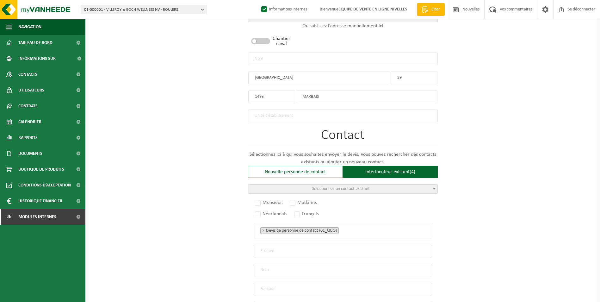
click at [341, 188] on span "Sélectionnez un contact existant" at bounding box center [341, 188] width 58 height 5
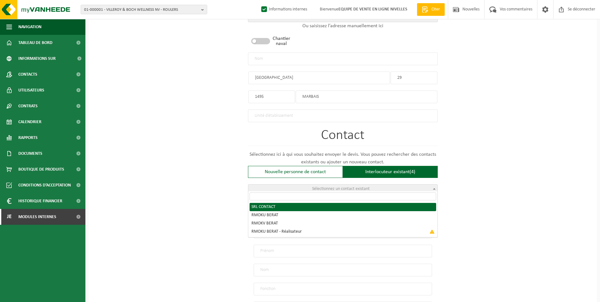
radio input "true"
select select "{"code":"10-951588","firstname":"CONTACT","surname":"SRL","gender":"Unknown","p…"
type input "CONTACT"
type input "SRL"
type input "r_berat@msn.com"
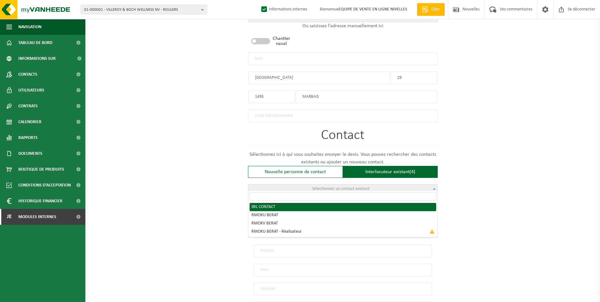
type input "0485/419 106"
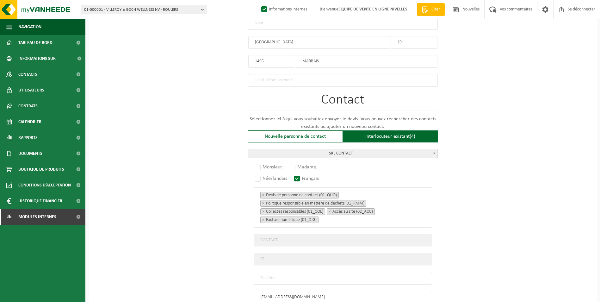
scroll to position [363, 0]
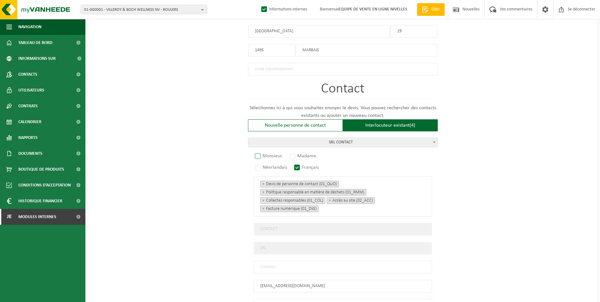
click at [262, 153] on label "Monsieur." at bounding box center [269, 155] width 31 height 9
radio input "true"
click at [298, 261] on input "text" at bounding box center [343, 267] width 178 height 13
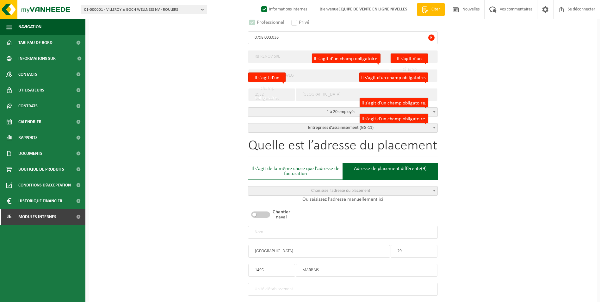
scroll to position [141, 0]
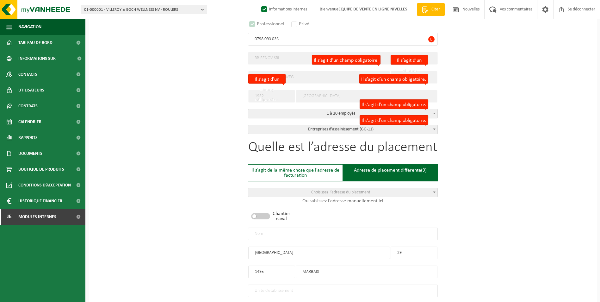
type input "CONTACT"
click at [289, 227] on input "text" at bounding box center [343, 233] width 190 height 13
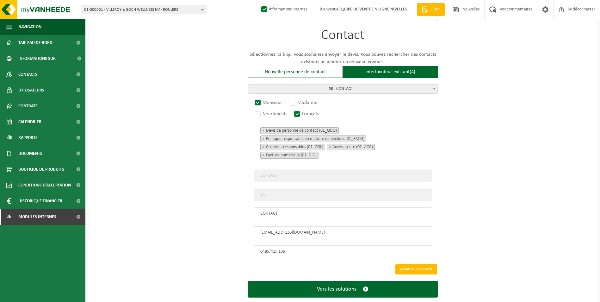
scroll to position [426, 0]
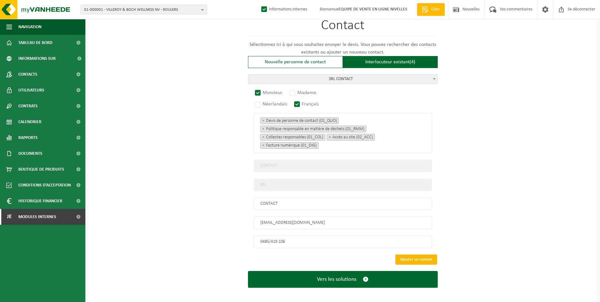
type input "RB RENOV SRL-MARBAIS"
click at [414, 256] on button "Ajouter un contact" at bounding box center [416, 259] width 42 height 10
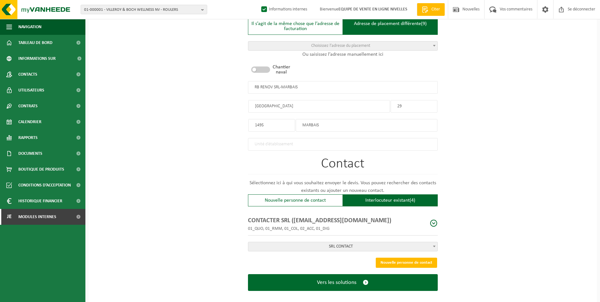
scroll to position [293, 0]
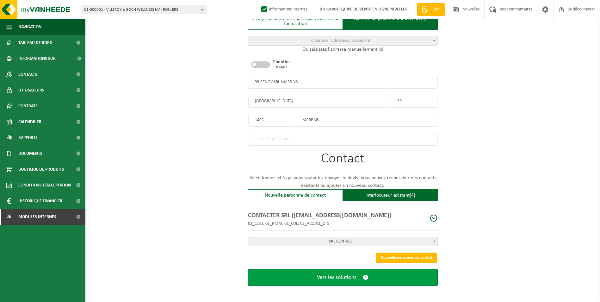
click at [353, 275] on span "Vers les solutions" at bounding box center [337, 277] width 40 height 7
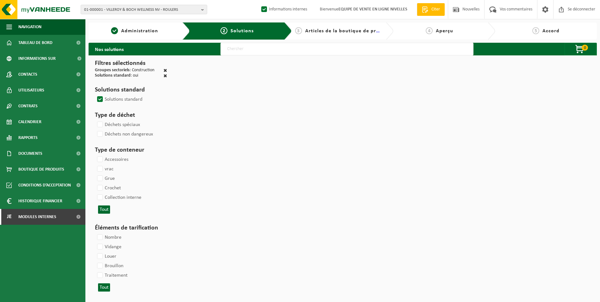
select select
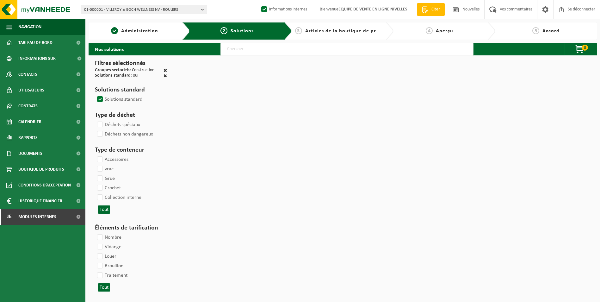
select select
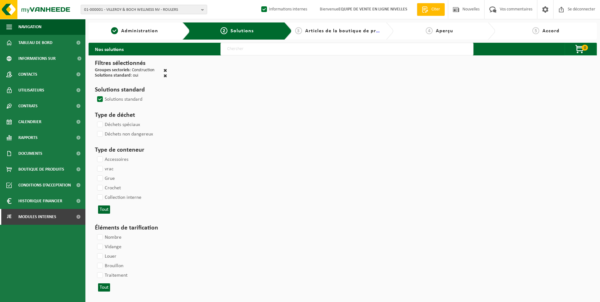
select select
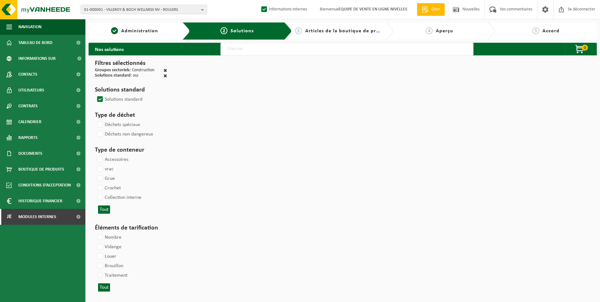
select select
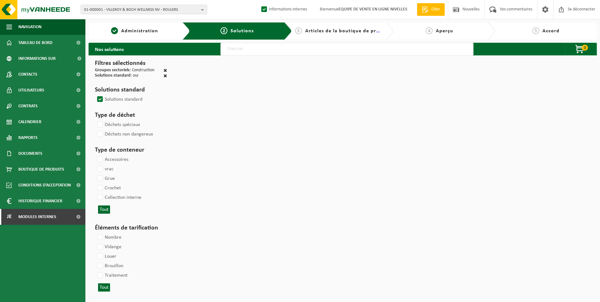
select select
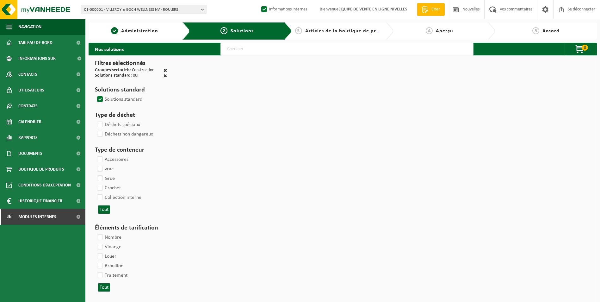
select select
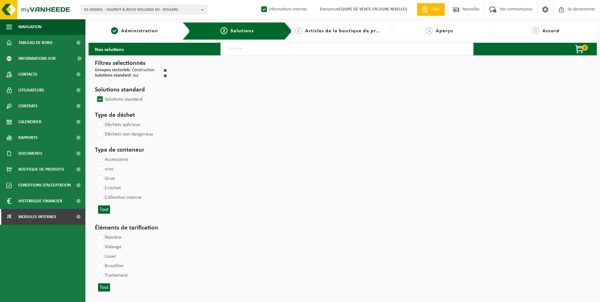
select select
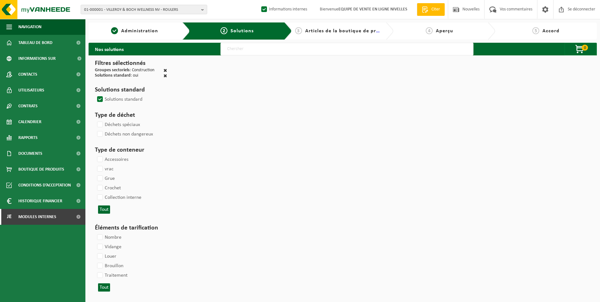
select select
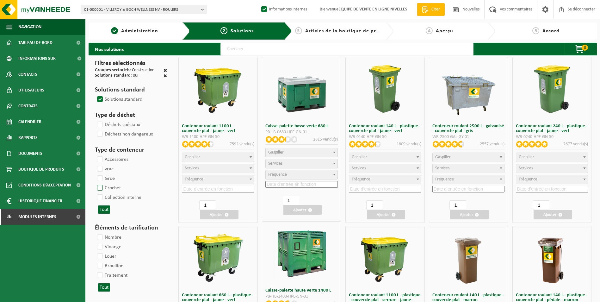
click at [103, 186] on label "Crochet" at bounding box center [108, 187] width 25 height 9
click at [95, 183] on input "Crochet" at bounding box center [95, 183] width 0 height 0
checkbox input "true"
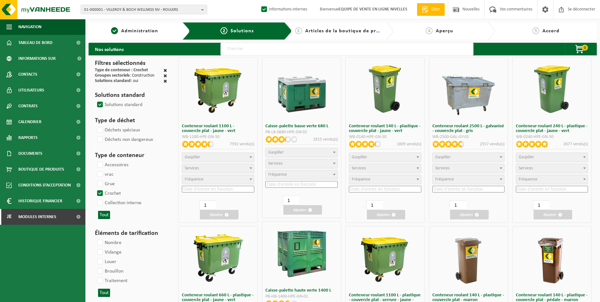
select select
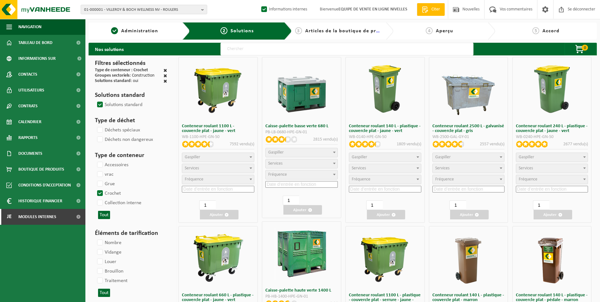
select select
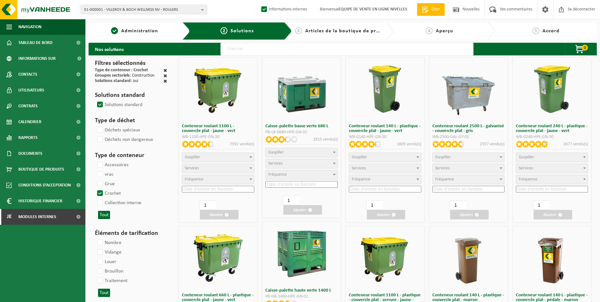
select select
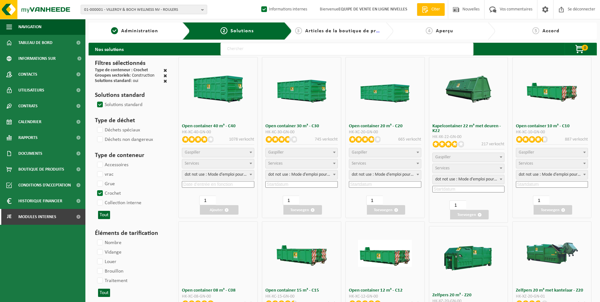
select select
select select "197"
select select
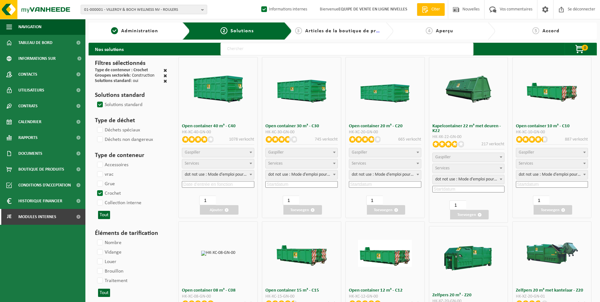
select select "197"
select select
select select "8"
select select
select select "7"
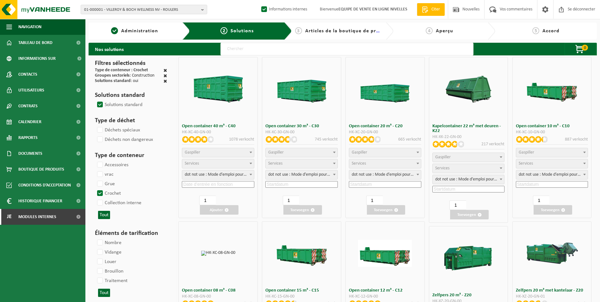
select select
select select "7"
select select "25"
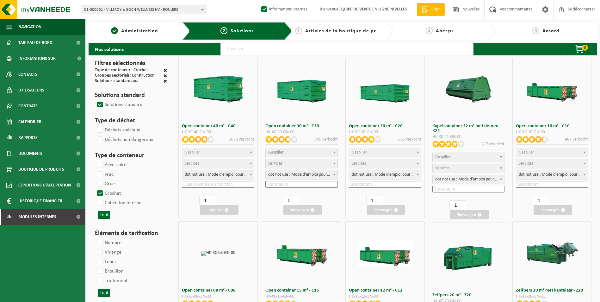
select select "25"
click at [394, 148] on span "Gaspiller" at bounding box center [385, 152] width 72 height 9
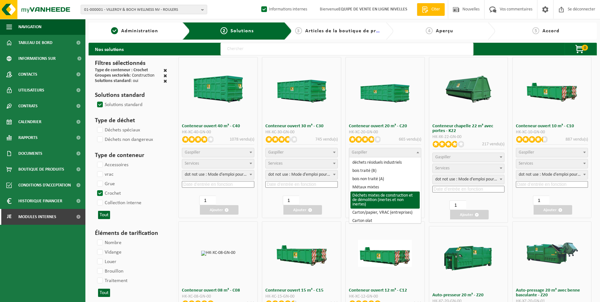
select select "31"
select select
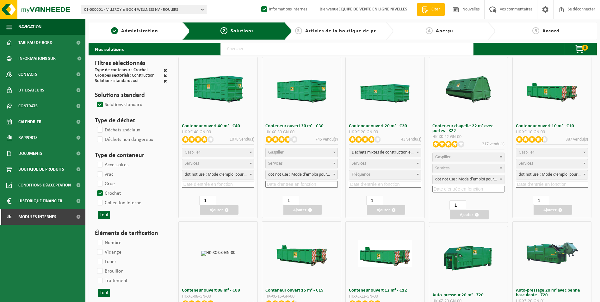
click at [369, 163] on span "Services" at bounding box center [385, 163] width 72 height 9
select select "197"
select select "25"
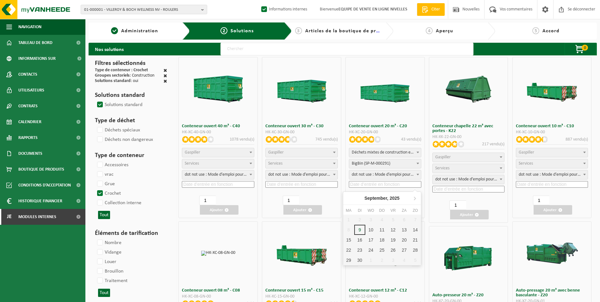
click at [370, 186] on input at bounding box center [385, 184] width 72 height 7
click at [371, 228] on div "10" at bounding box center [375, 230] width 13 height 10
type input "2025-09-10"
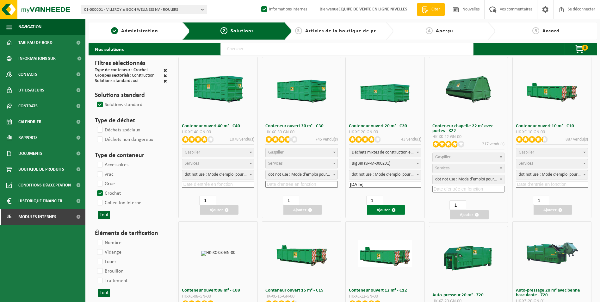
click at [383, 211] on font "Ajouter" at bounding box center [383, 210] width 13 height 4
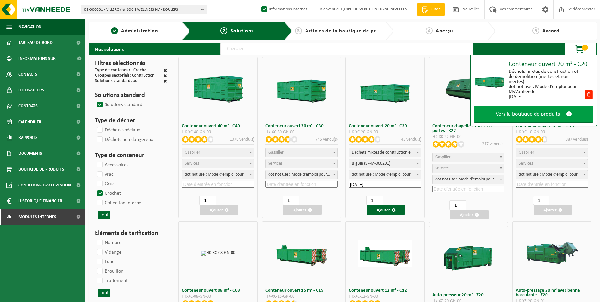
click at [532, 113] on span "Vers la boutique de produits" at bounding box center [528, 114] width 64 height 7
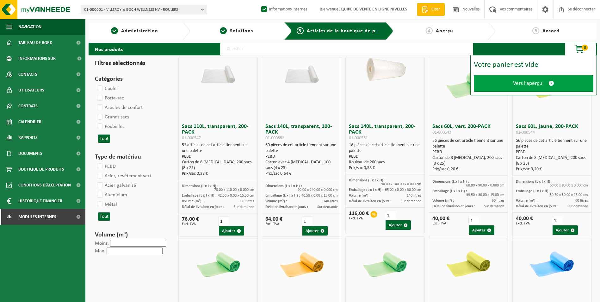
click at [532, 87] on link "Vers l’aperçu" at bounding box center [534, 83] width 120 height 17
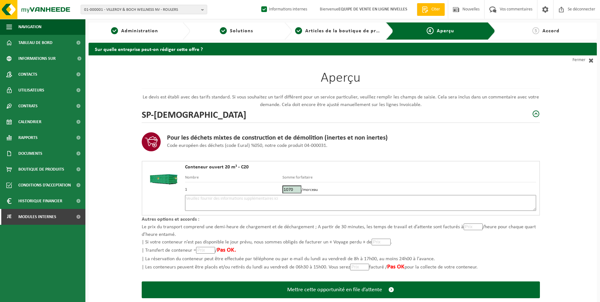
click at [356, 203] on textarea at bounding box center [360, 203] width 351 height 16
type textarea "p"
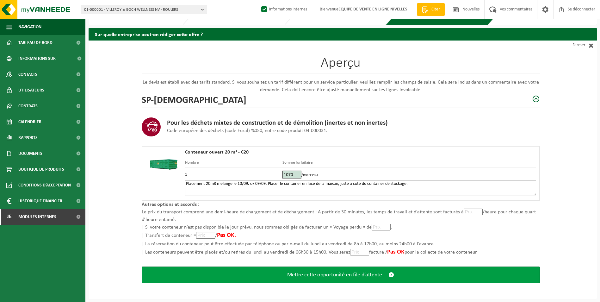
type textarea "Placement 20m3 mélange le 10/09. ok 09/09. Placer le container en face de la ma…"
click at [315, 275] on span "Mettre cette opportunité en file d’attente" at bounding box center [334, 274] width 95 height 7
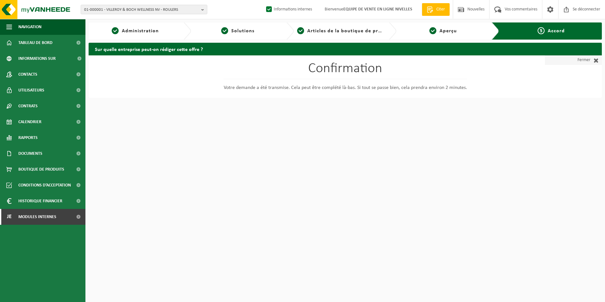
click at [578, 59] on font "Fermer" at bounding box center [583, 59] width 13 height 9
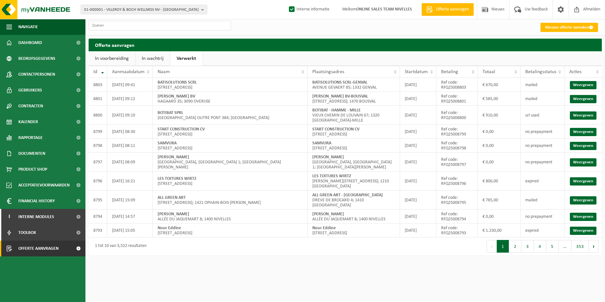
click at [148, 56] on link "In wachtrij" at bounding box center [152, 58] width 34 height 15
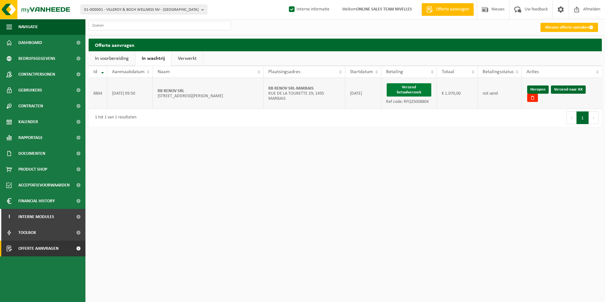
click at [403, 90] on button "Verzend betaalverzoek" at bounding box center [408, 89] width 45 height 13
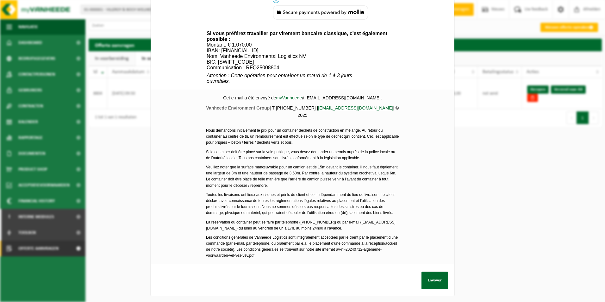
scroll to position [229, 0]
click at [430, 276] on button "Envoyer" at bounding box center [434, 280] width 27 height 18
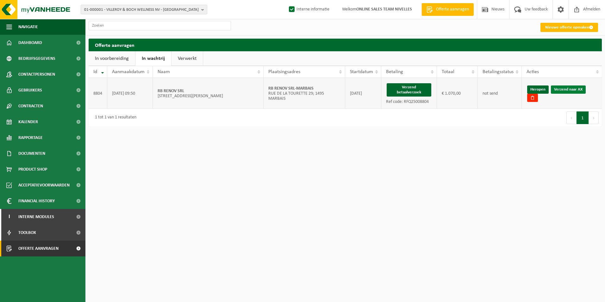
click at [560, 90] on link "Verzend naar AX" at bounding box center [568, 89] width 35 height 8
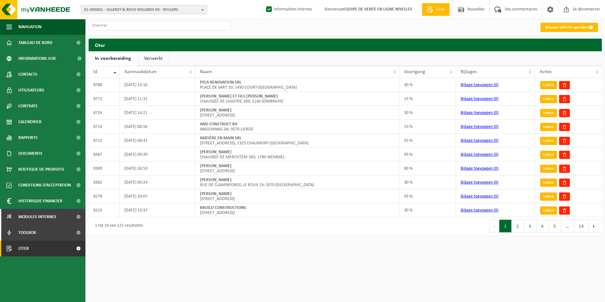
click at [158, 61] on link "Verwerkt" at bounding box center [153, 58] width 31 height 15
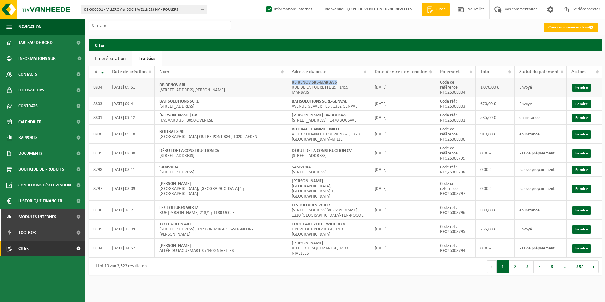
drag, startPoint x: 291, startPoint y: 83, endPoint x: 349, endPoint y: 82, distance: 58.2
click at [349, 82] on td "RB RENOV SRL-MARBAIS [GEOGRAPHIC_DATA] 29 ; 1495 MARBAIS" at bounding box center [328, 87] width 83 height 19
copy strong "RB RENOV SRL-MARBAIS"
